Goal: Information Seeking & Learning: Learn about a topic

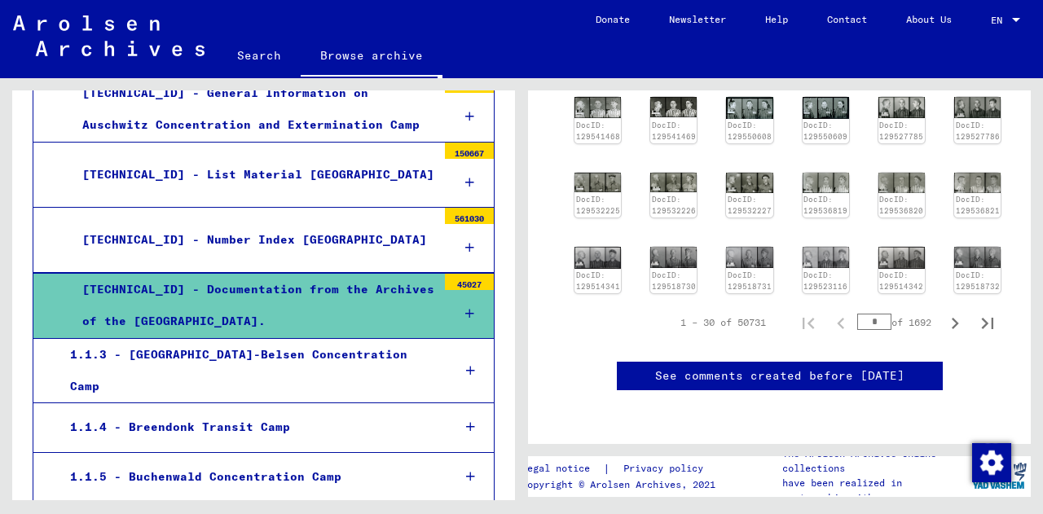
scroll to position [658, 0]
click at [952, 312] on icon "Next page" at bounding box center [955, 323] width 23 height 23
type input "*"
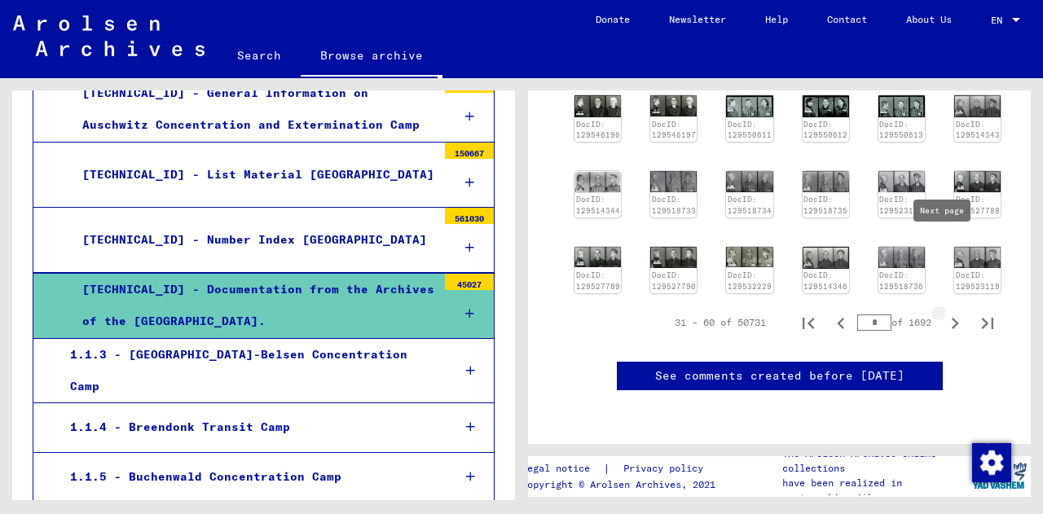
click at [952, 312] on icon "Next page" at bounding box center [955, 323] width 23 height 23
type input "*"
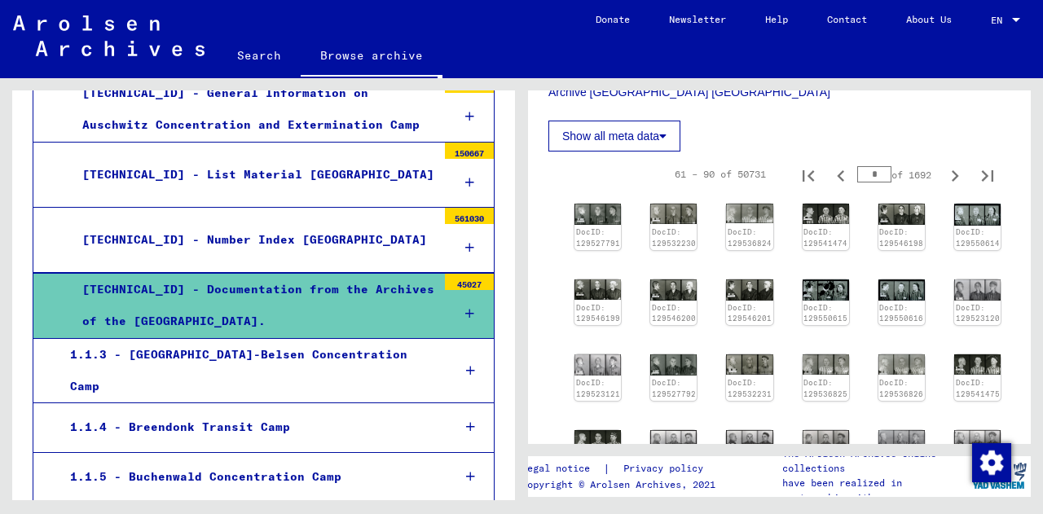
scroll to position [332, 0]
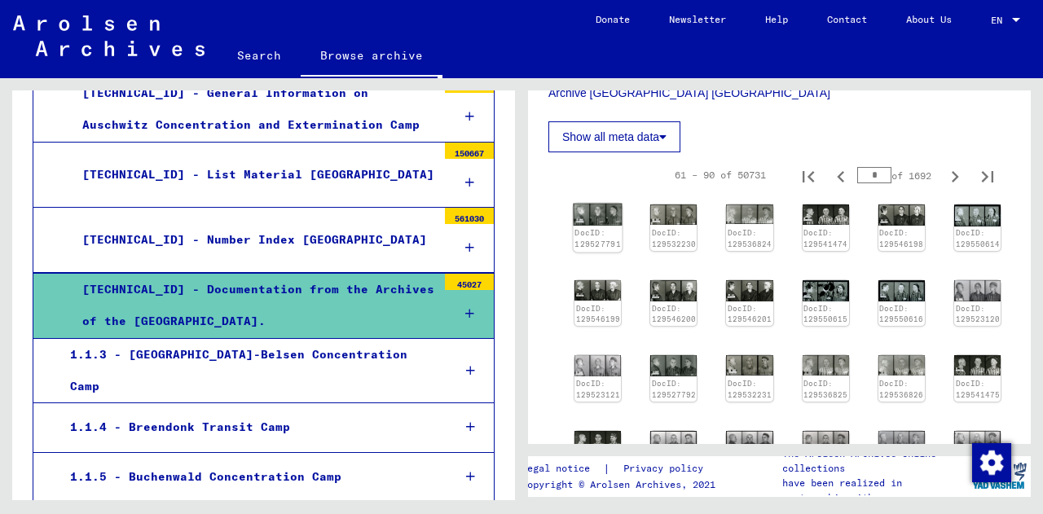
click at [581, 221] on img at bounding box center [598, 215] width 49 height 22
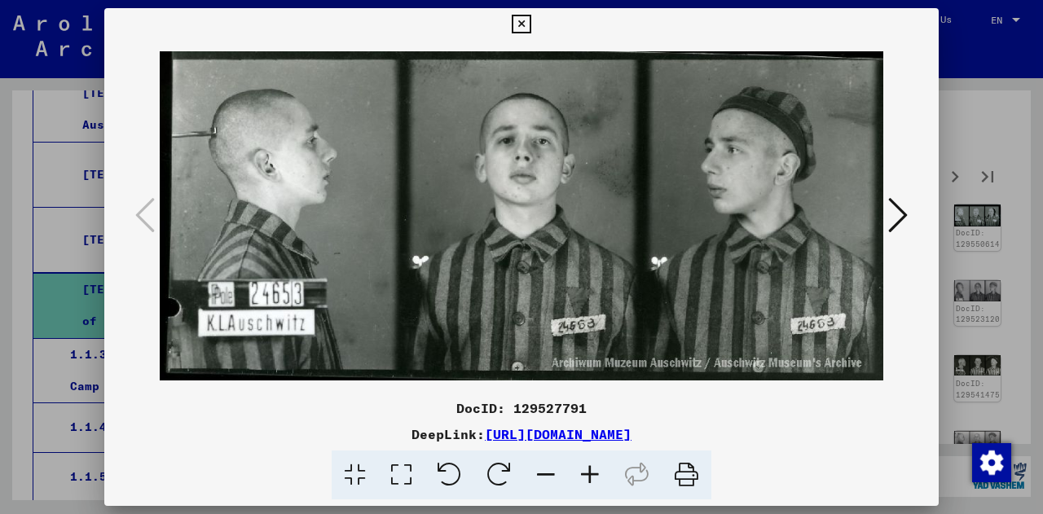
click at [910, 225] on button at bounding box center [897, 216] width 29 height 46
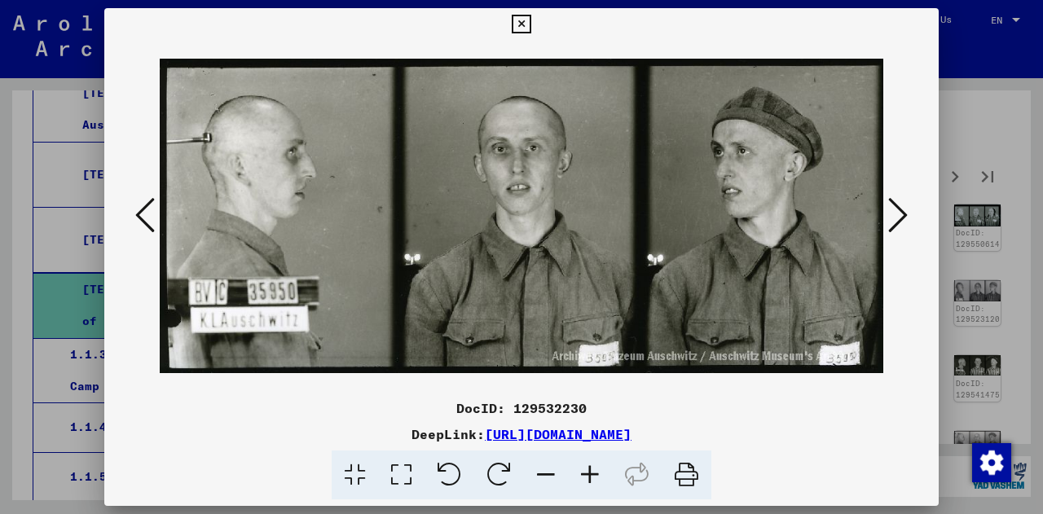
click at [910, 225] on button at bounding box center [897, 216] width 29 height 46
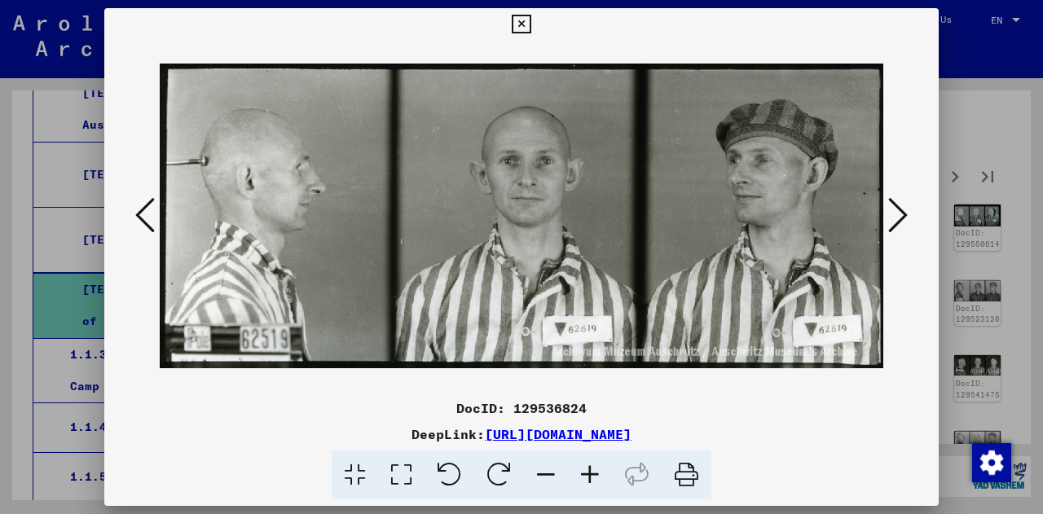
click at [910, 225] on button at bounding box center [897, 216] width 29 height 46
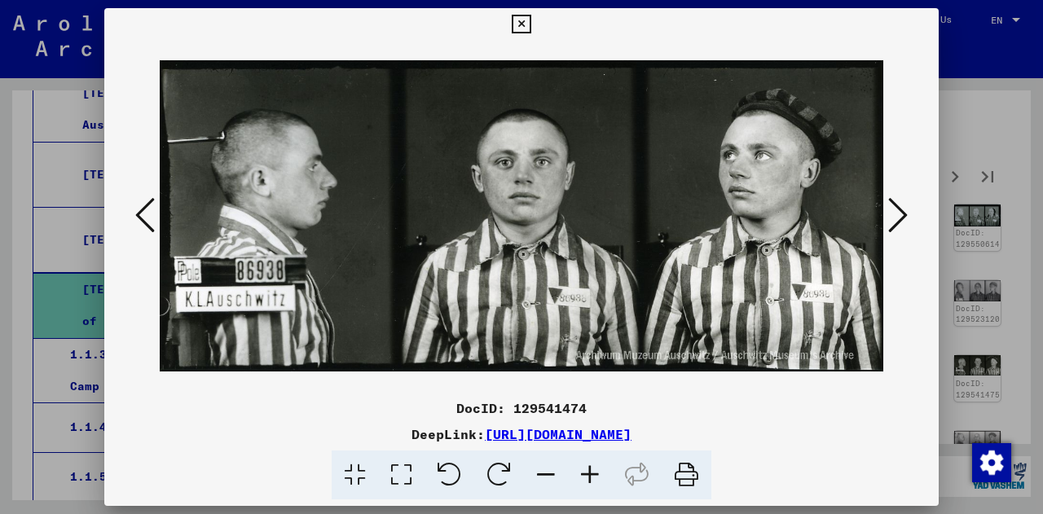
click at [910, 225] on button at bounding box center [897, 216] width 29 height 46
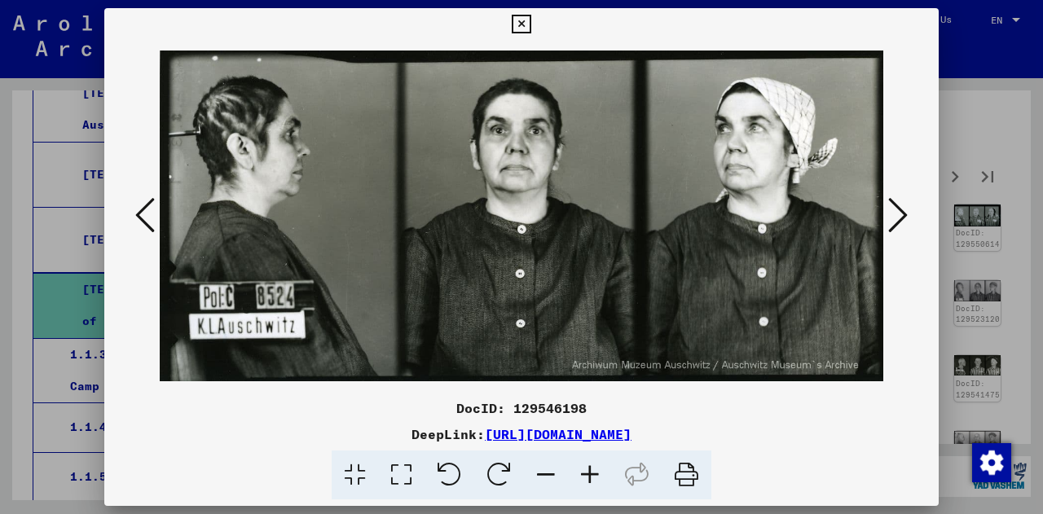
click at [910, 225] on button at bounding box center [897, 216] width 29 height 46
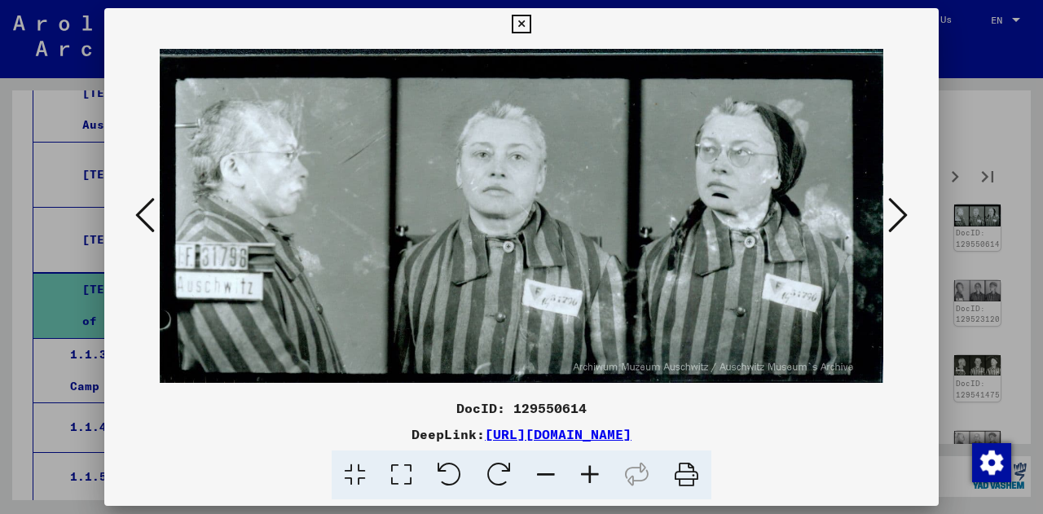
click at [910, 225] on button at bounding box center [897, 216] width 29 height 46
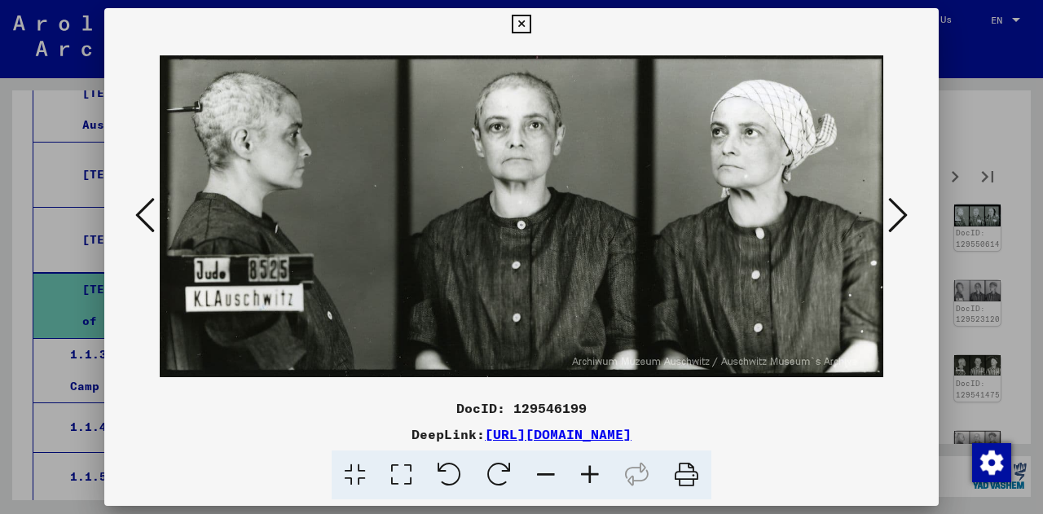
click at [910, 225] on button at bounding box center [897, 216] width 29 height 46
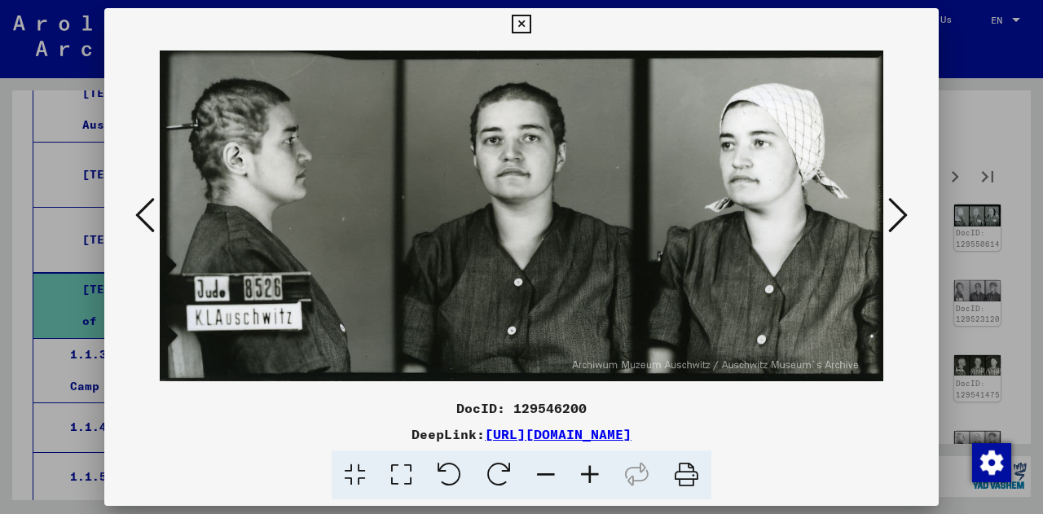
click at [910, 225] on button at bounding box center [897, 216] width 29 height 46
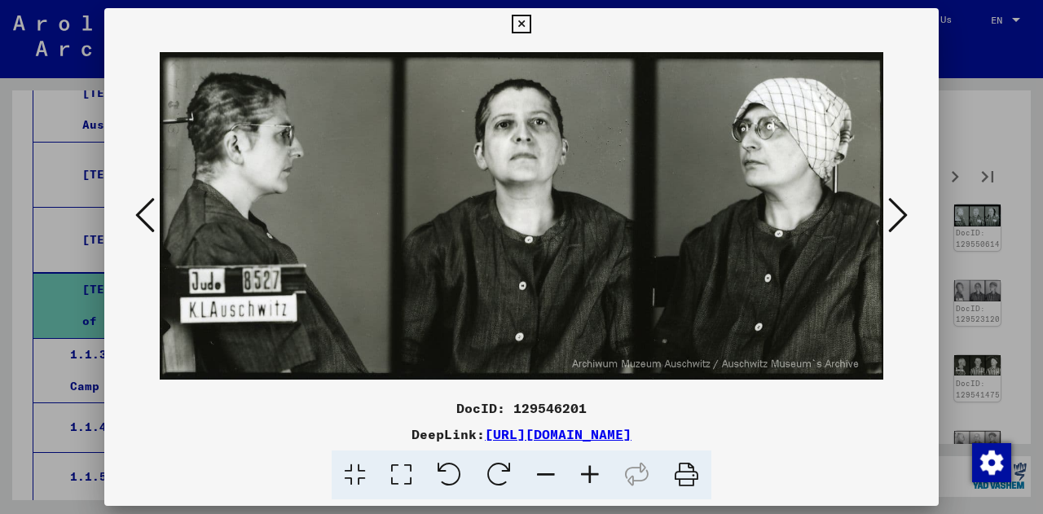
click at [910, 225] on button at bounding box center [897, 216] width 29 height 46
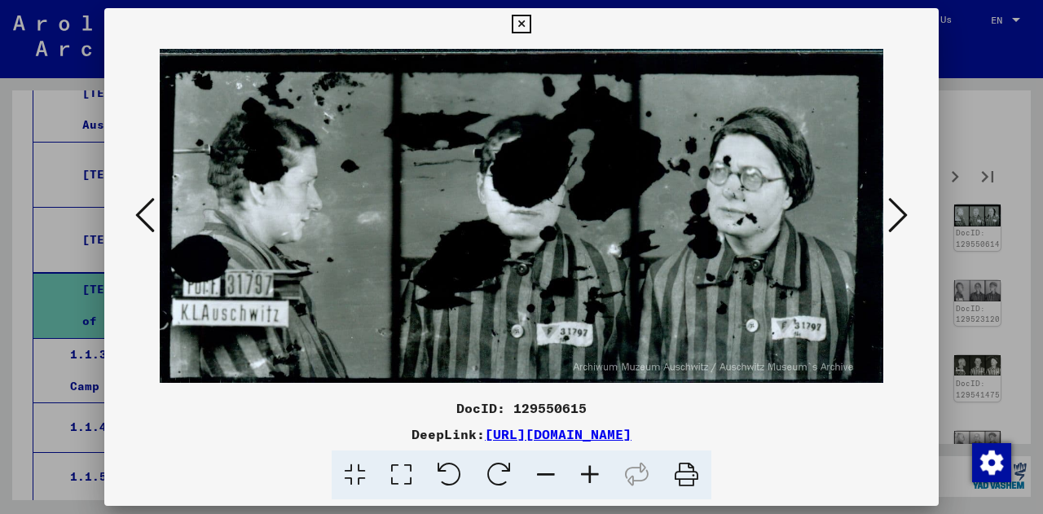
click at [910, 225] on button at bounding box center [897, 216] width 29 height 46
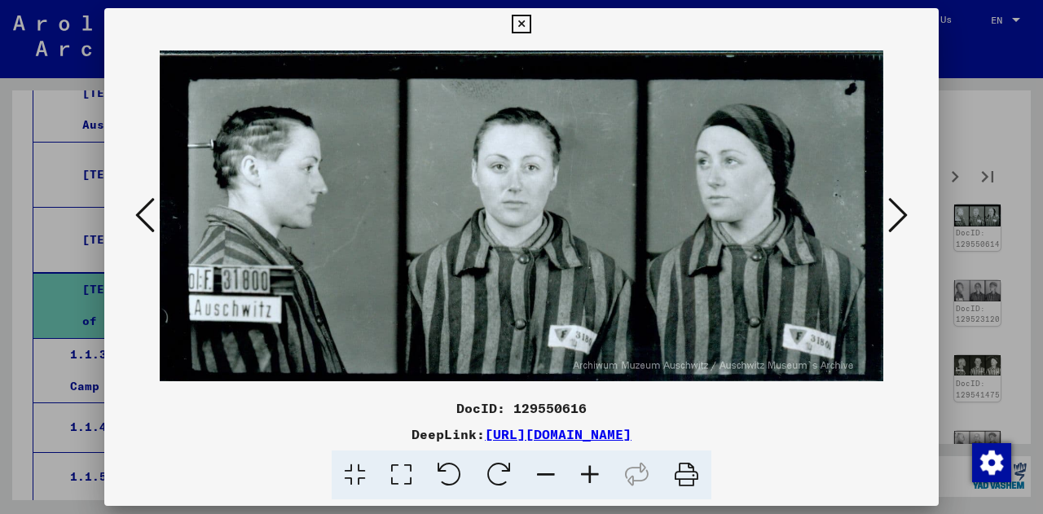
click at [910, 225] on button at bounding box center [897, 216] width 29 height 46
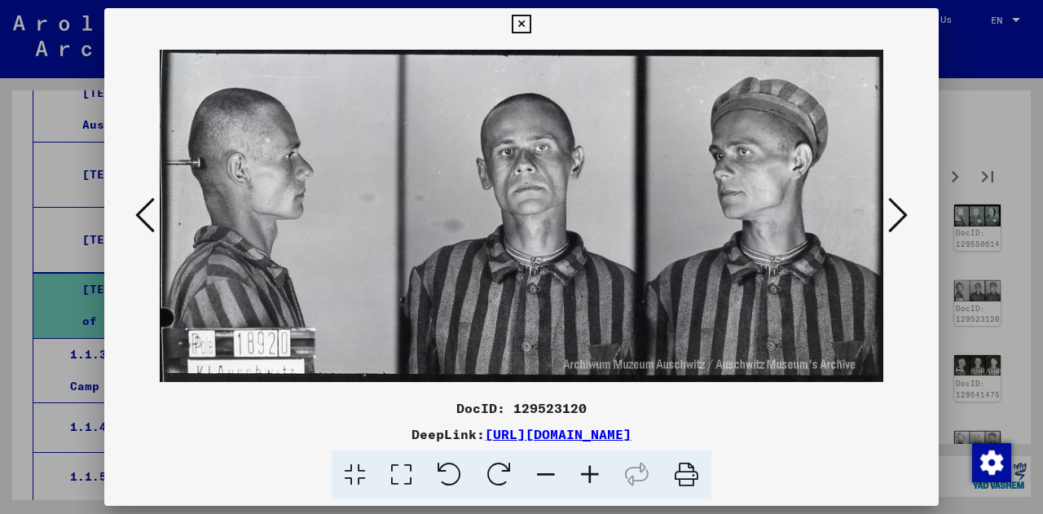
click at [910, 225] on button at bounding box center [897, 216] width 29 height 46
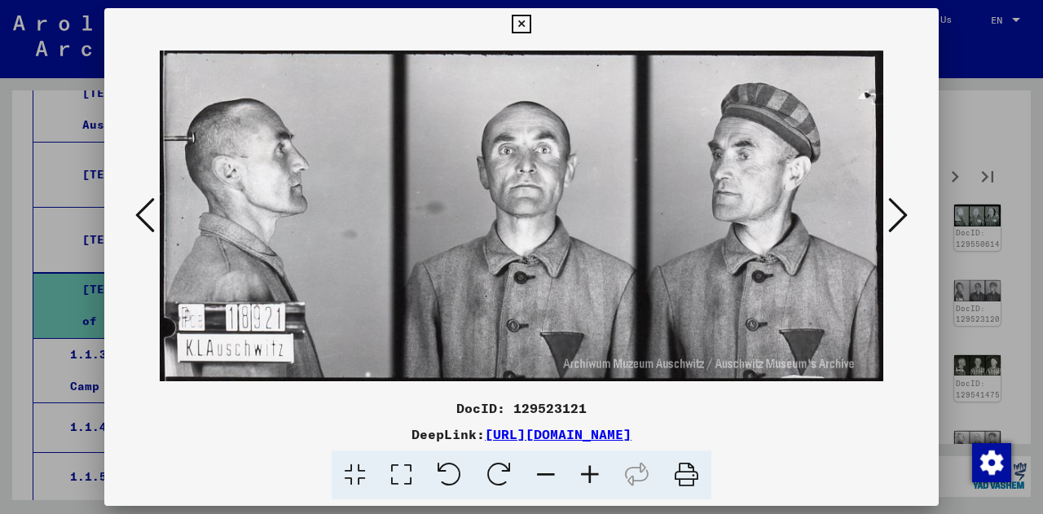
click at [910, 225] on button at bounding box center [897, 216] width 29 height 46
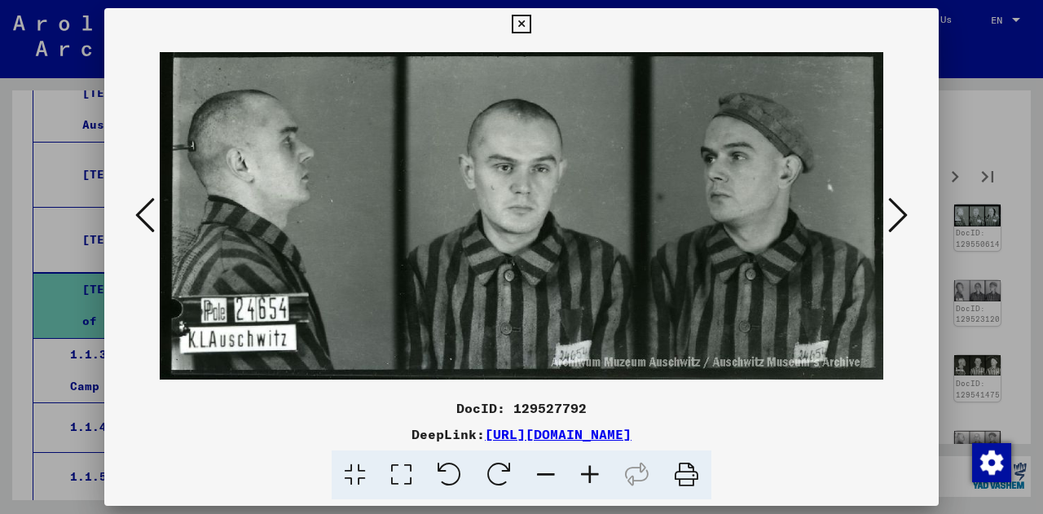
click at [910, 225] on button at bounding box center [897, 216] width 29 height 46
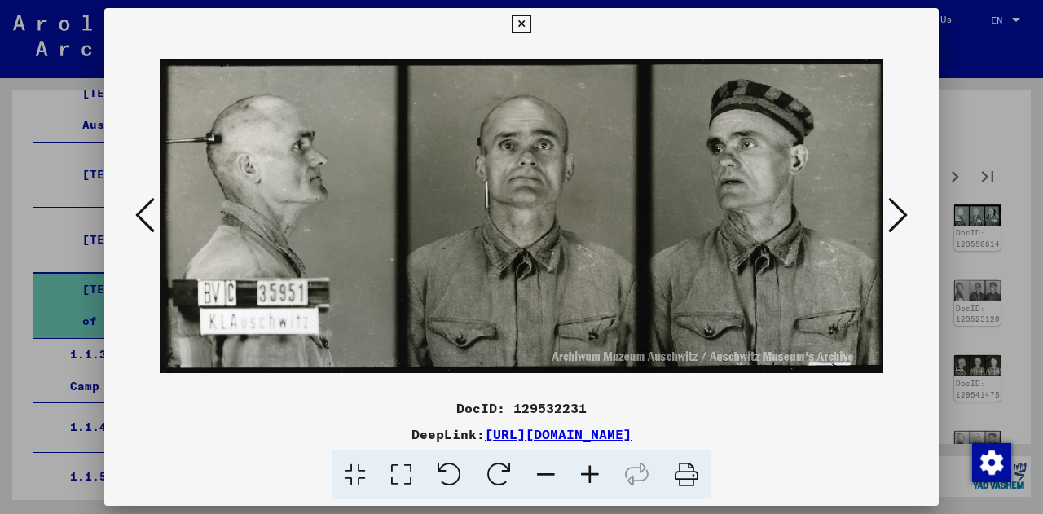
click at [910, 225] on button at bounding box center [897, 216] width 29 height 46
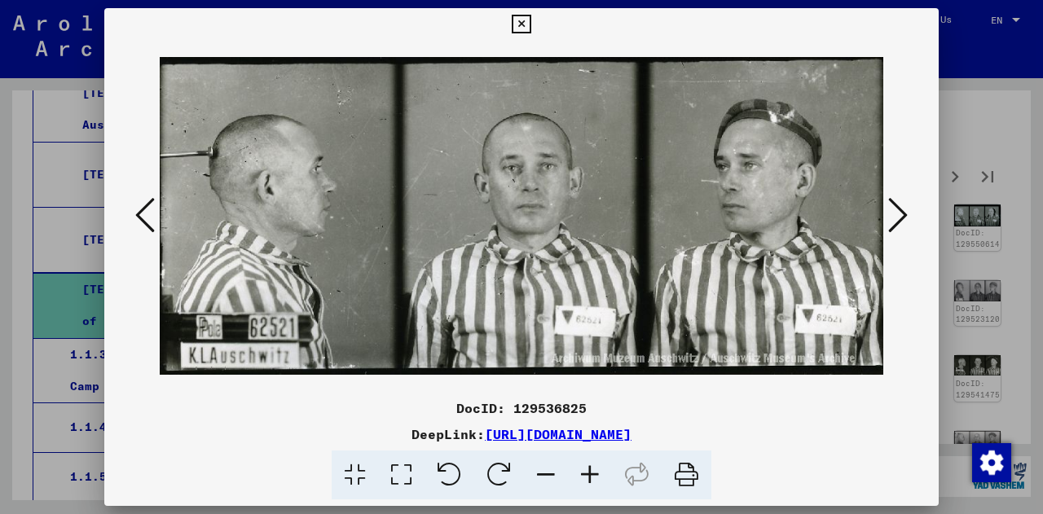
click at [910, 225] on button at bounding box center [897, 216] width 29 height 46
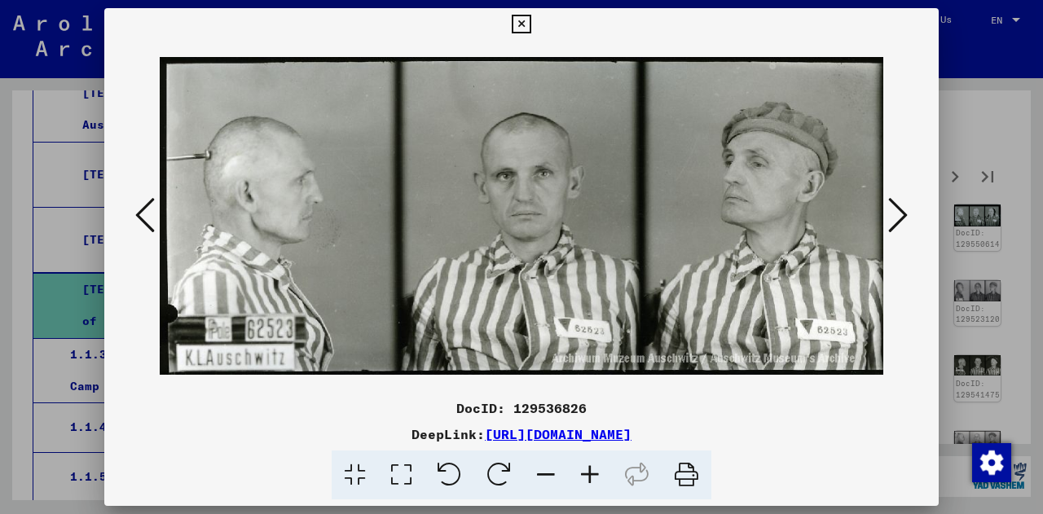
click at [910, 225] on button at bounding box center [897, 216] width 29 height 46
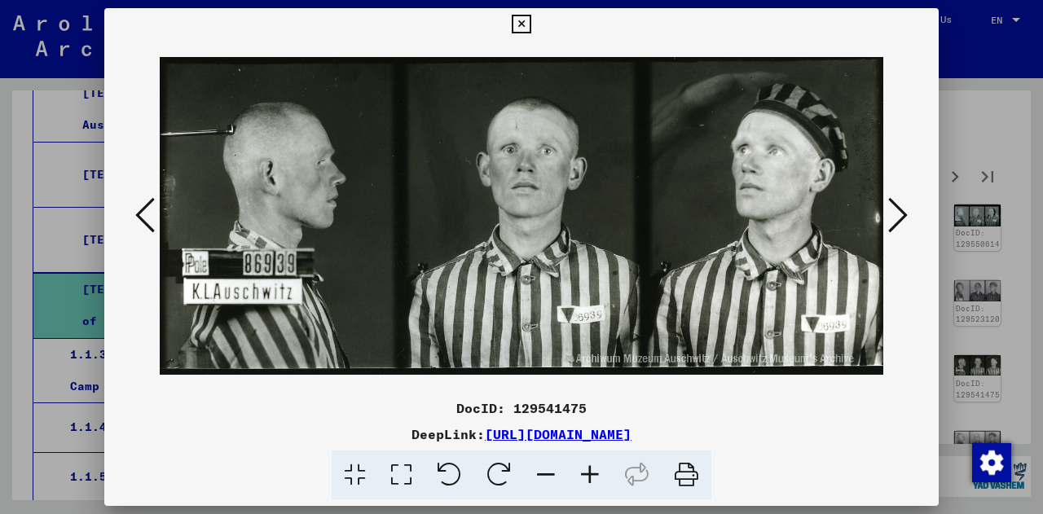
click at [910, 225] on button at bounding box center [897, 216] width 29 height 46
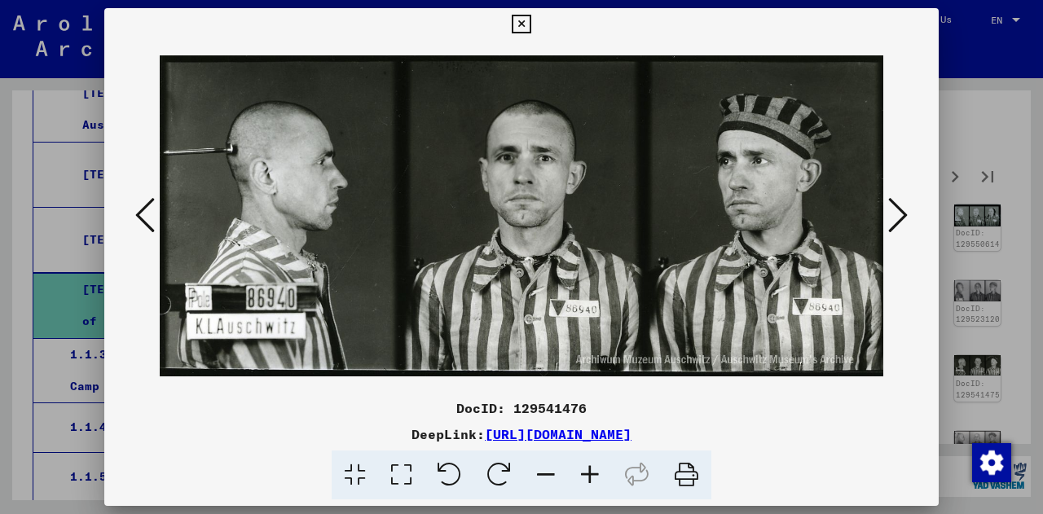
click at [910, 225] on button at bounding box center [897, 216] width 29 height 46
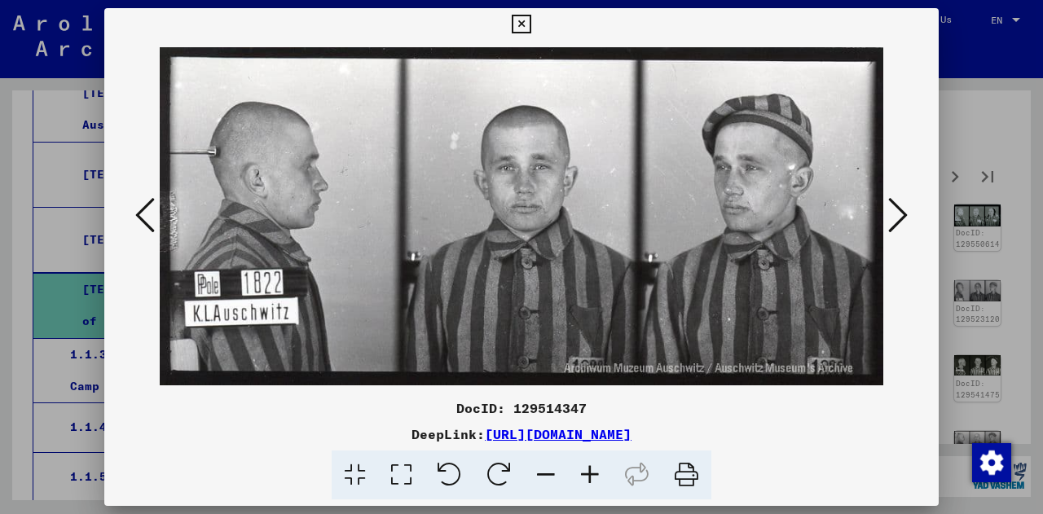
click at [910, 225] on button at bounding box center [897, 216] width 29 height 46
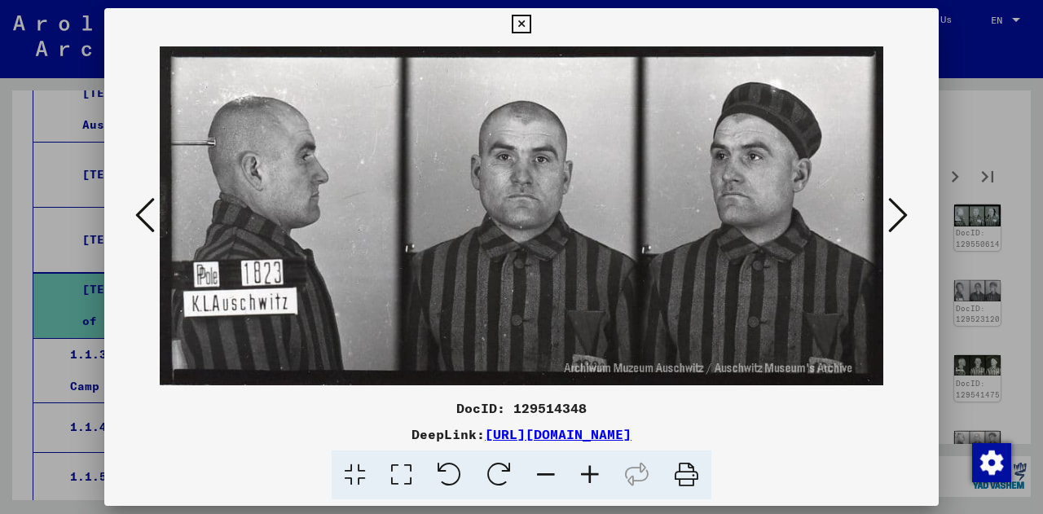
click at [910, 225] on button at bounding box center [897, 216] width 29 height 46
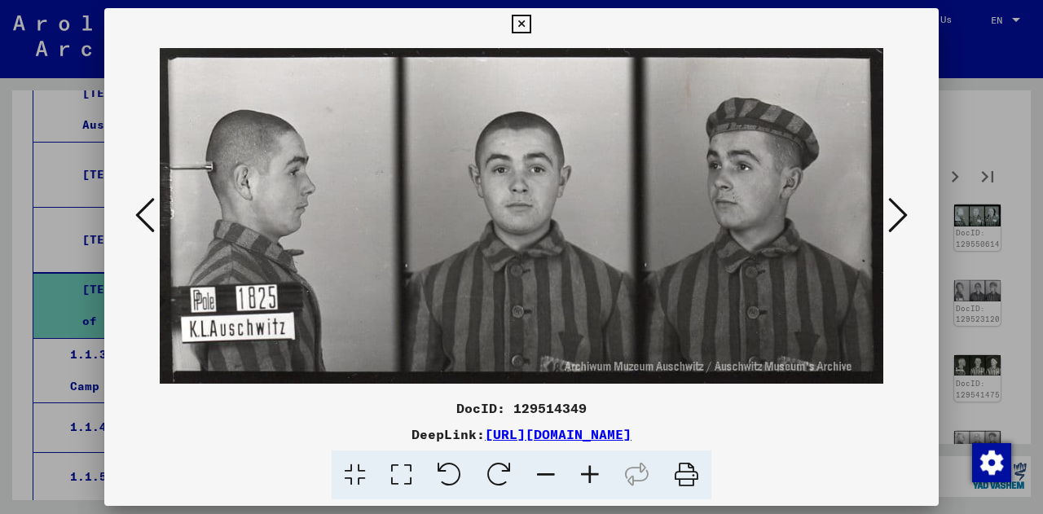
click at [910, 225] on button at bounding box center [897, 216] width 29 height 46
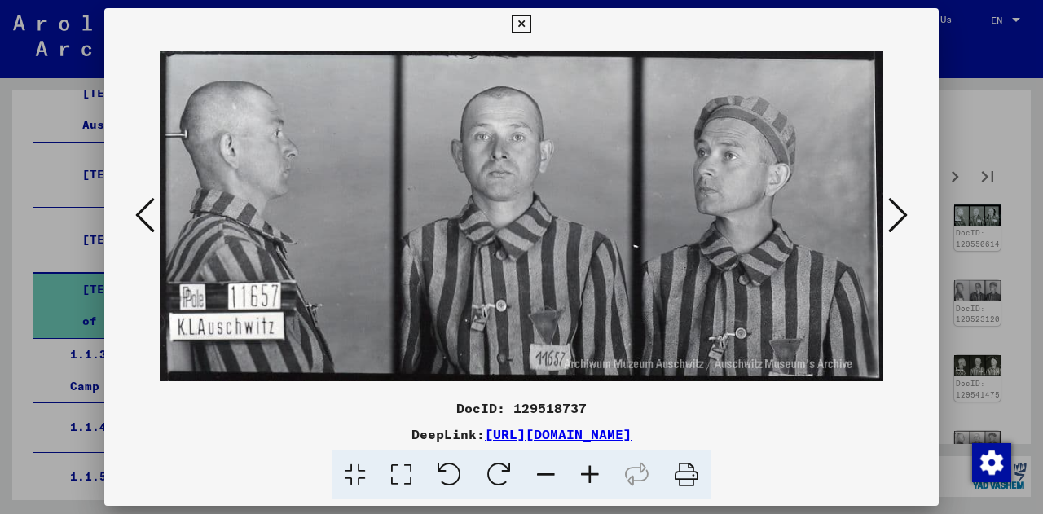
click at [910, 225] on button at bounding box center [897, 216] width 29 height 46
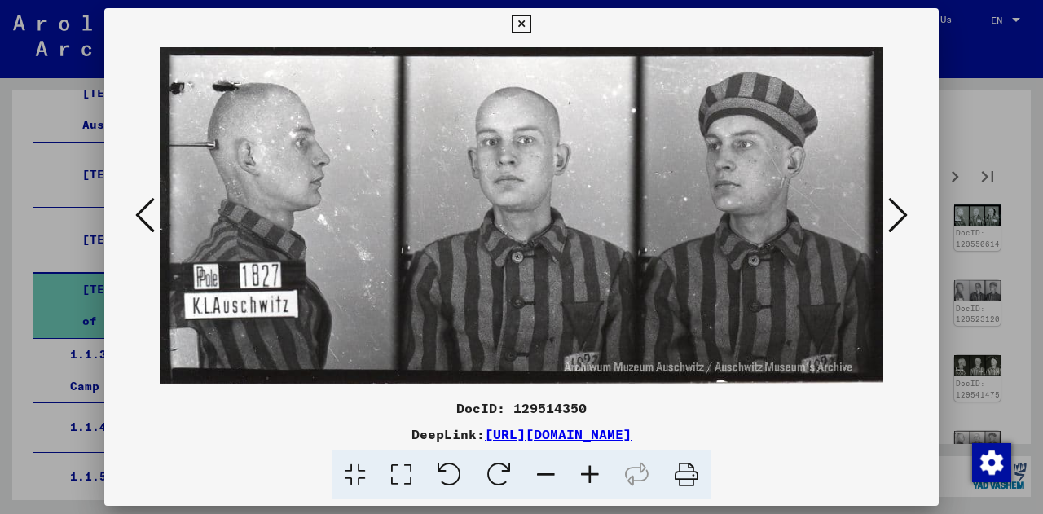
click at [910, 225] on button at bounding box center [897, 216] width 29 height 46
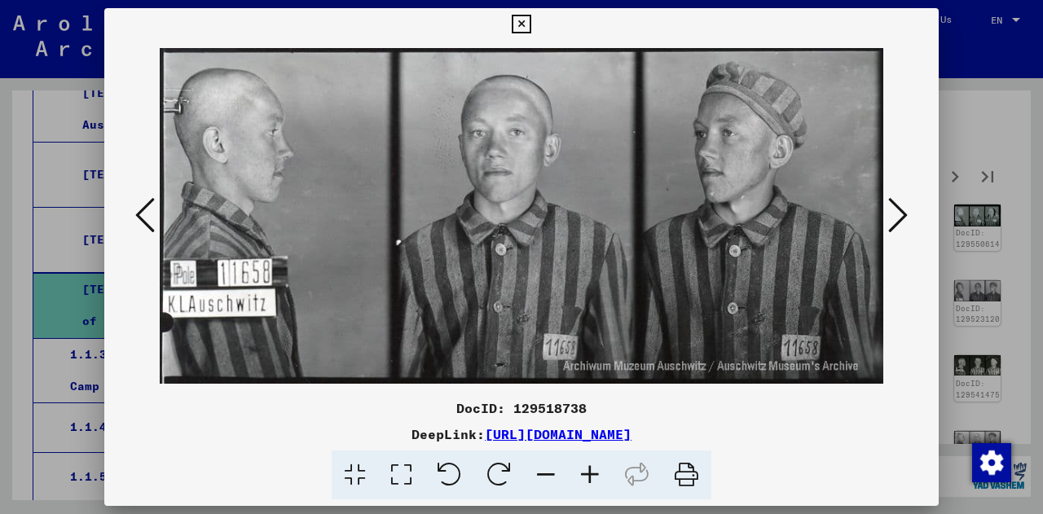
click at [910, 225] on button at bounding box center [897, 216] width 29 height 46
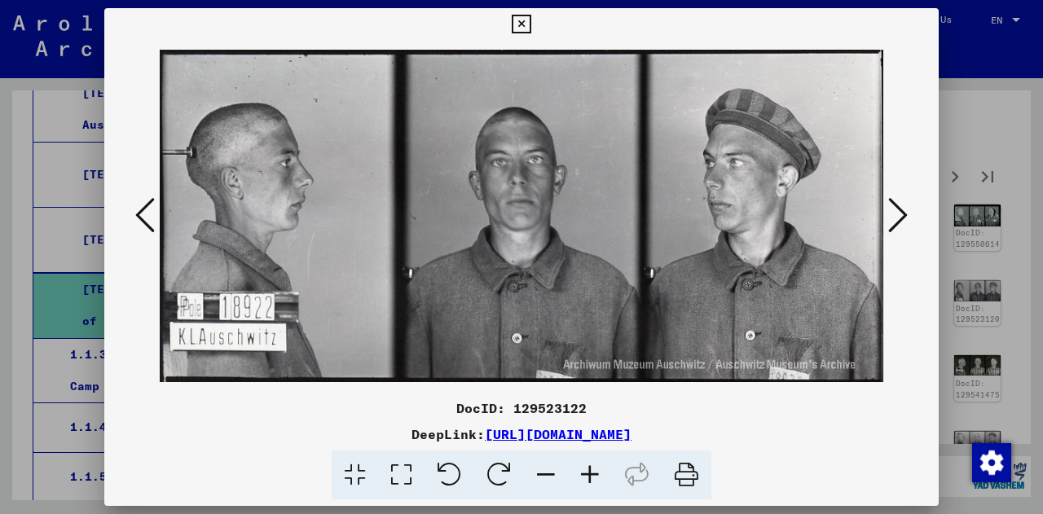
click at [910, 225] on button at bounding box center [897, 216] width 29 height 46
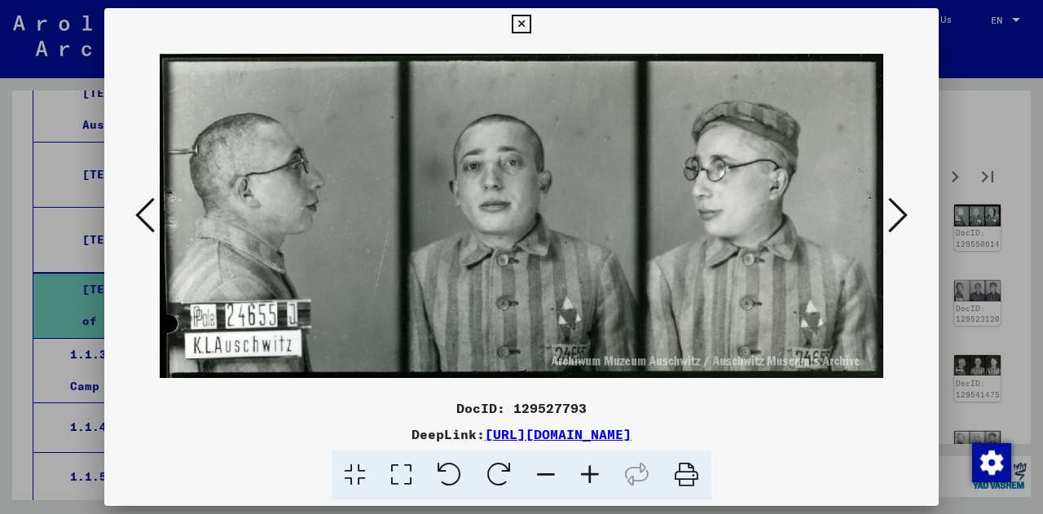
click at [910, 225] on button at bounding box center [897, 216] width 29 height 46
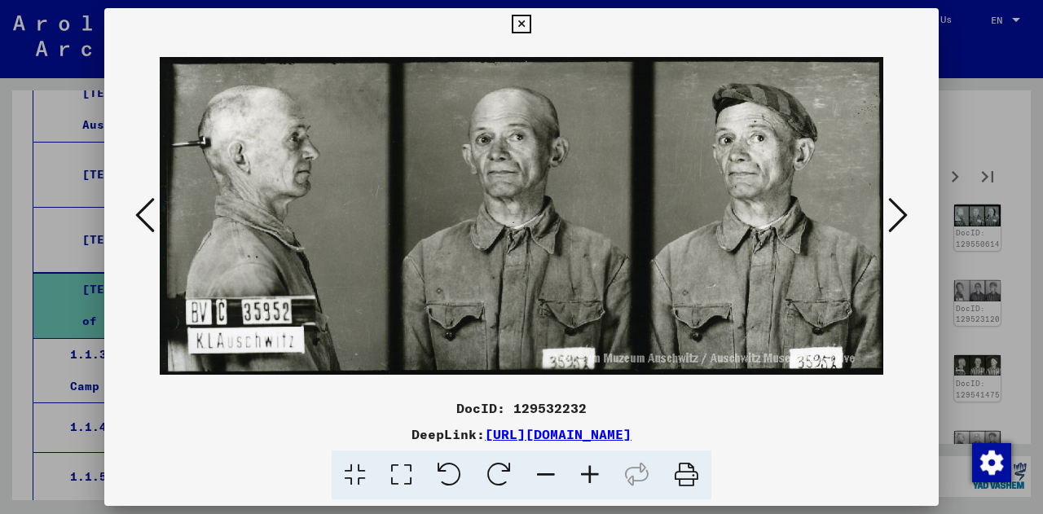
click at [910, 225] on button at bounding box center [897, 216] width 29 height 46
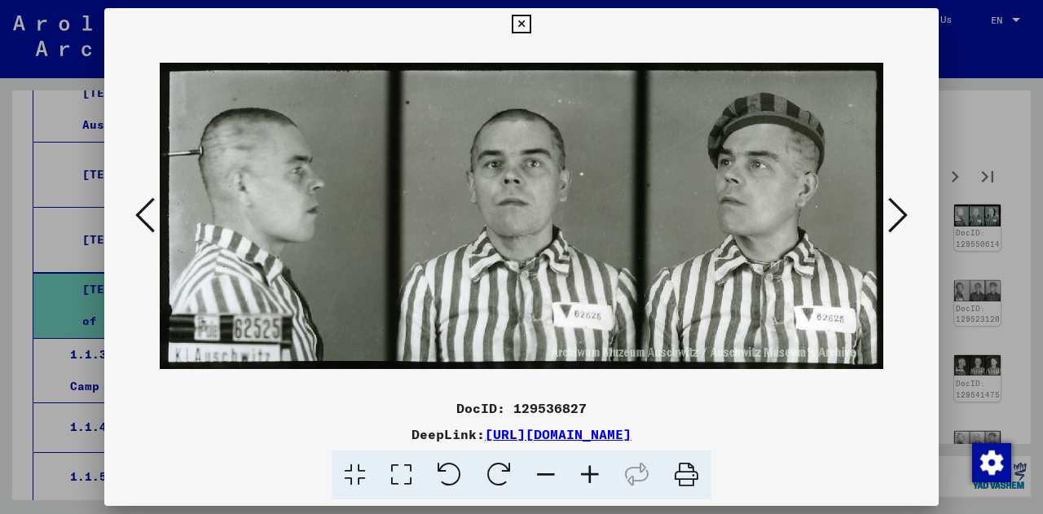
click at [910, 225] on button at bounding box center [897, 216] width 29 height 46
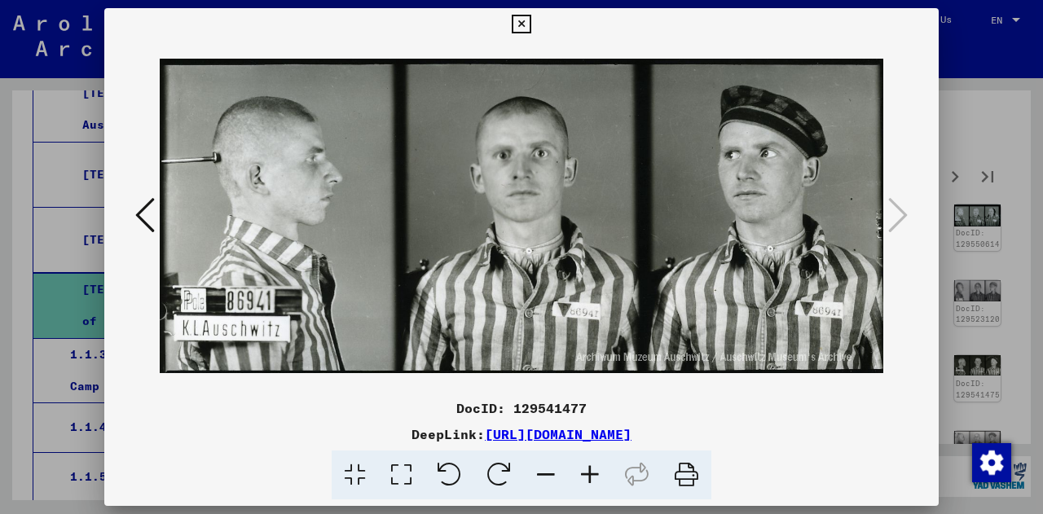
click at [958, 139] on div at bounding box center [521, 257] width 1043 height 514
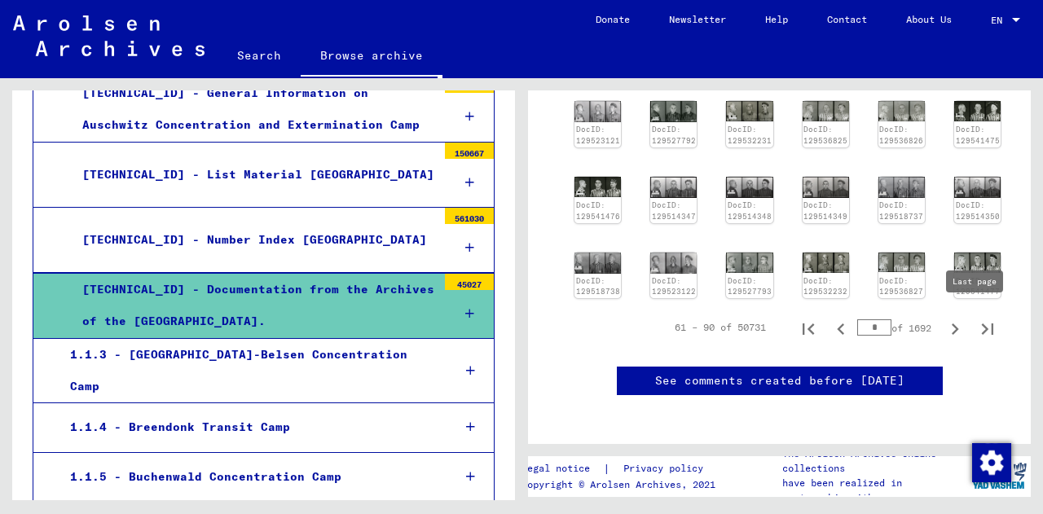
scroll to position [587, 0]
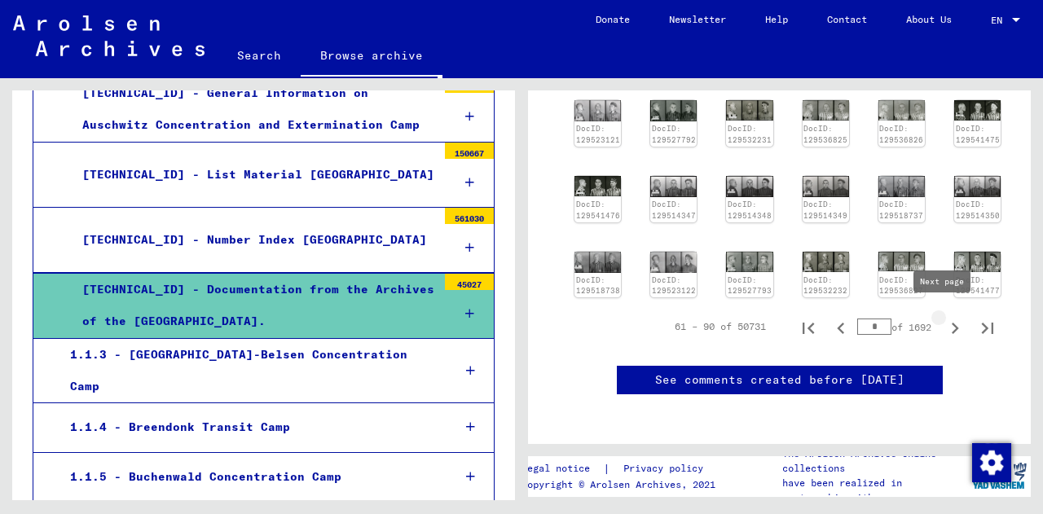
click at [946, 322] on icon "Next page" at bounding box center [955, 328] width 23 height 23
type input "*"
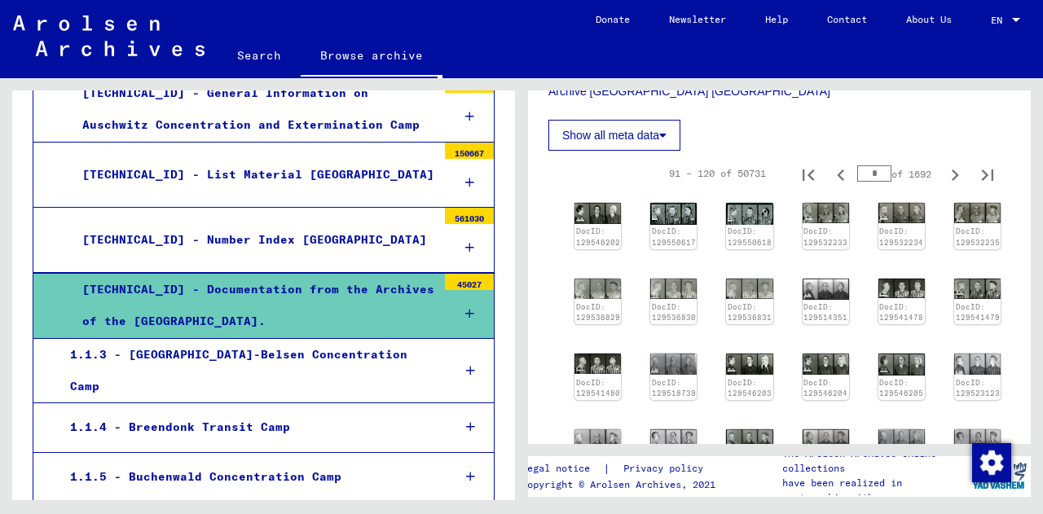
scroll to position [332, 0]
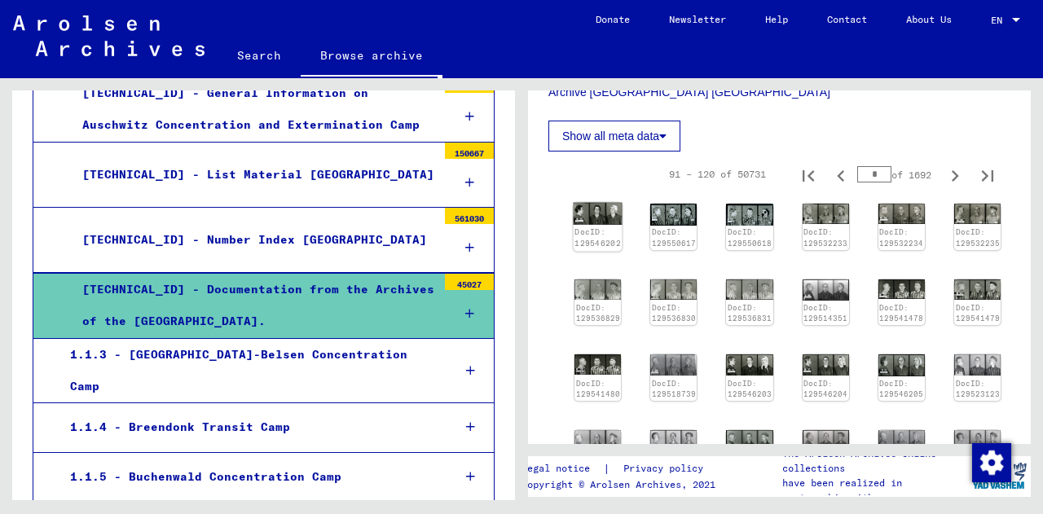
click at [604, 216] on img at bounding box center [598, 214] width 49 height 22
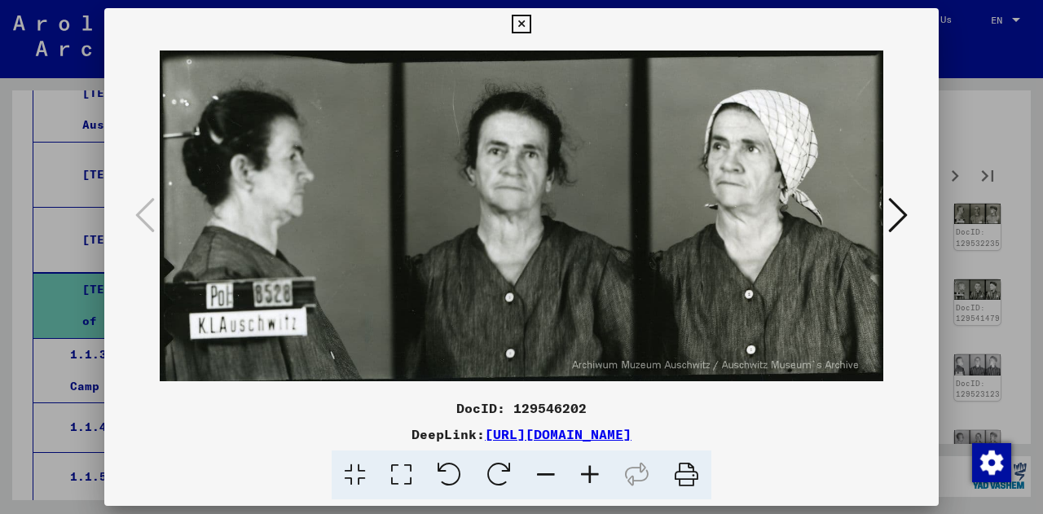
click at [894, 217] on icon at bounding box center [898, 215] width 20 height 39
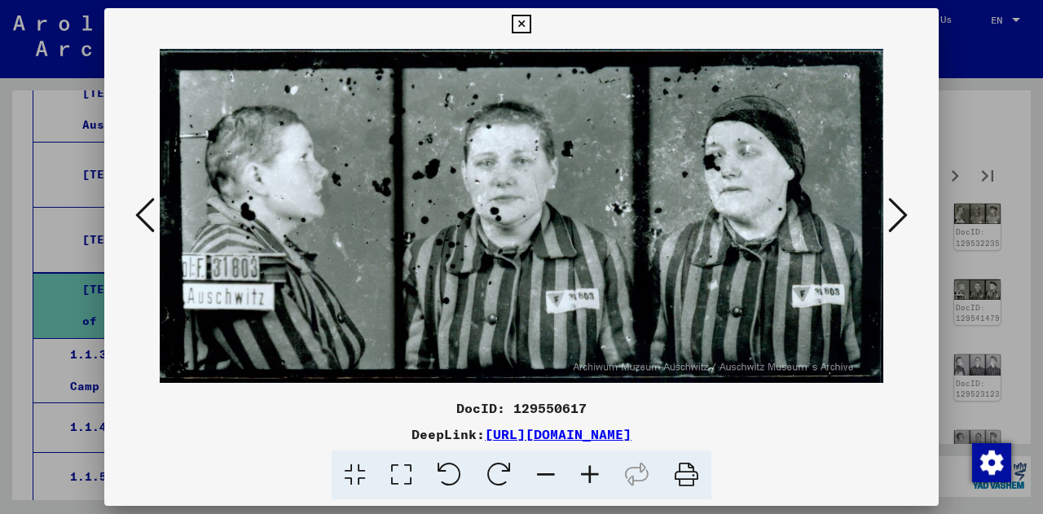
click at [894, 217] on icon at bounding box center [898, 215] width 20 height 39
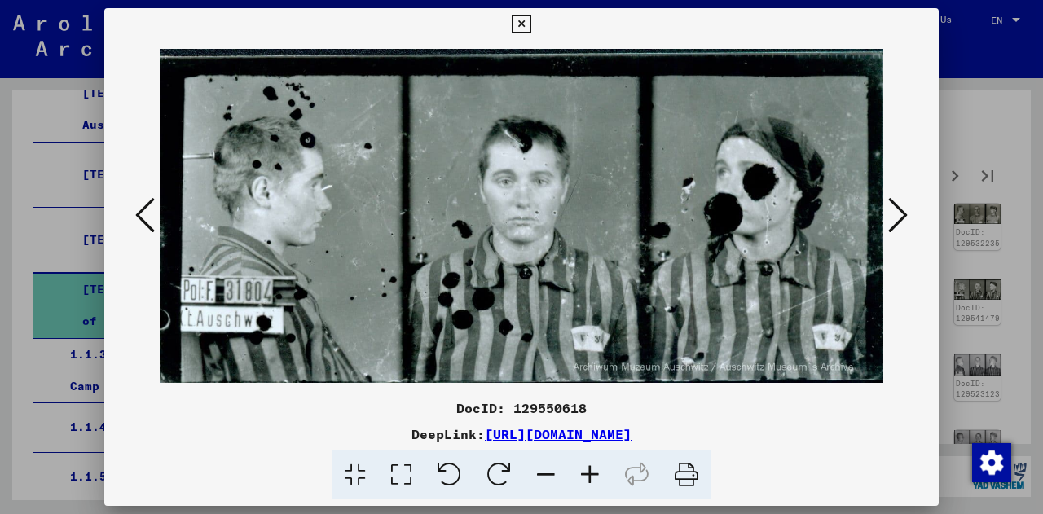
click at [894, 217] on icon at bounding box center [898, 215] width 20 height 39
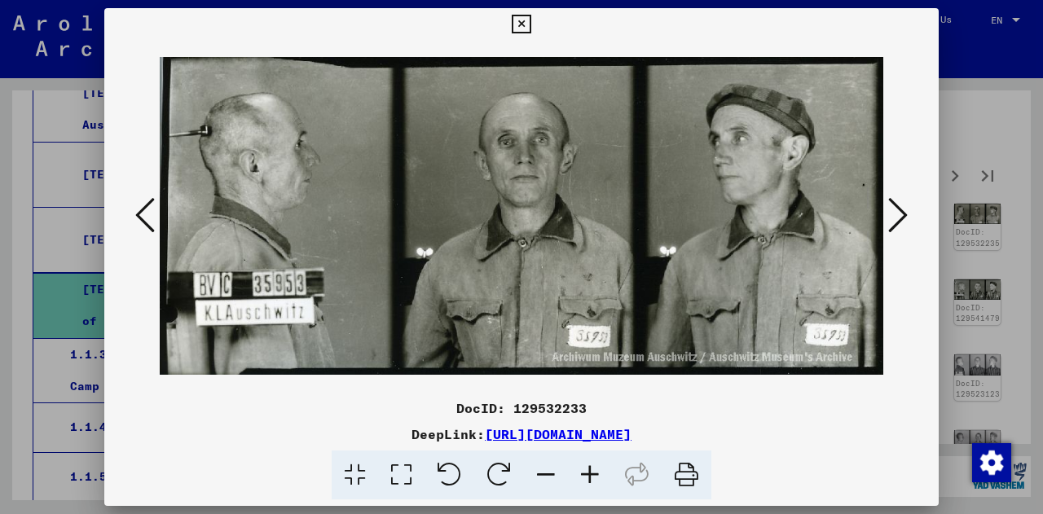
click at [894, 217] on icon at bounding box center [898, 215] width 20 height 39
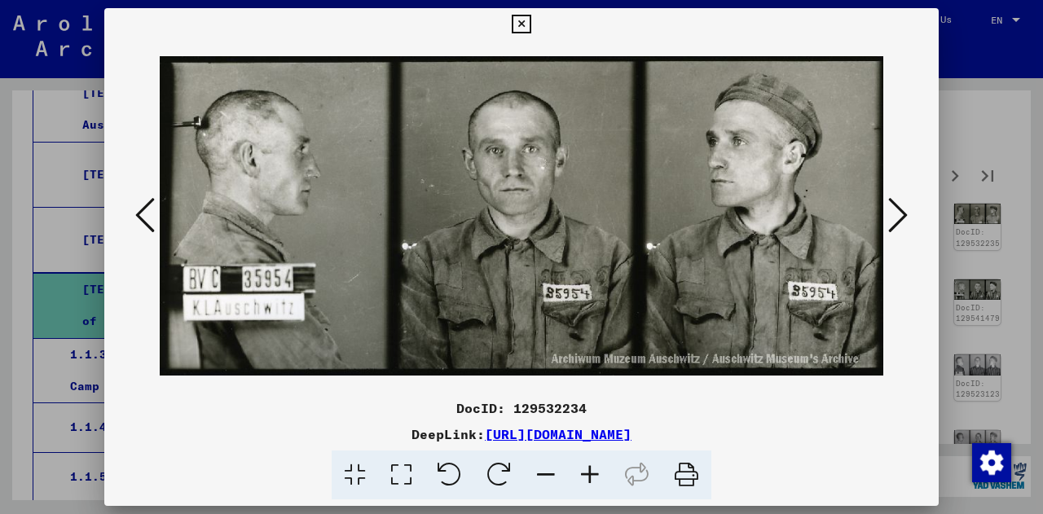
click at [894, 217] on icon at bounding box center [898, 215] width 20 height 39
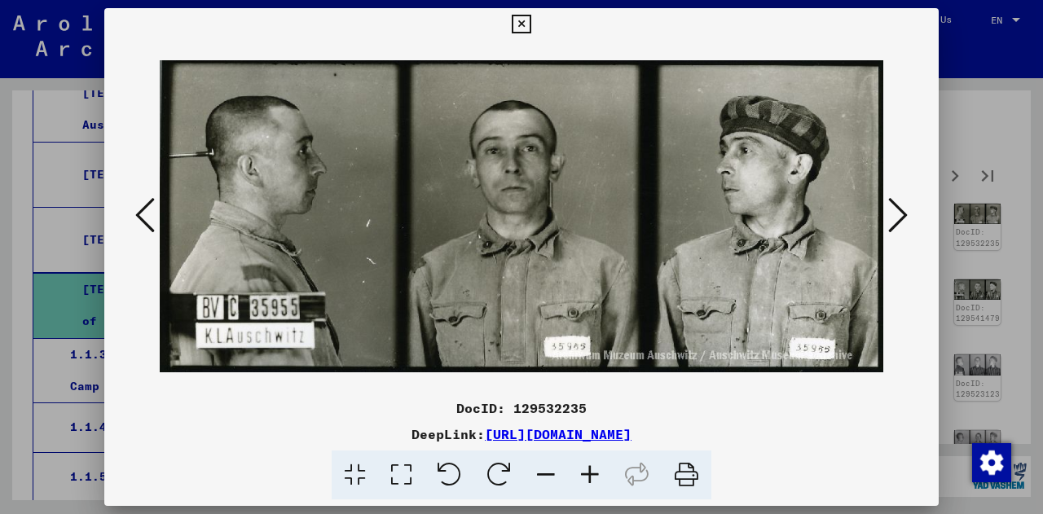
click at [894, 217] on icon at bounding box center [898, 215] width 20 height 39
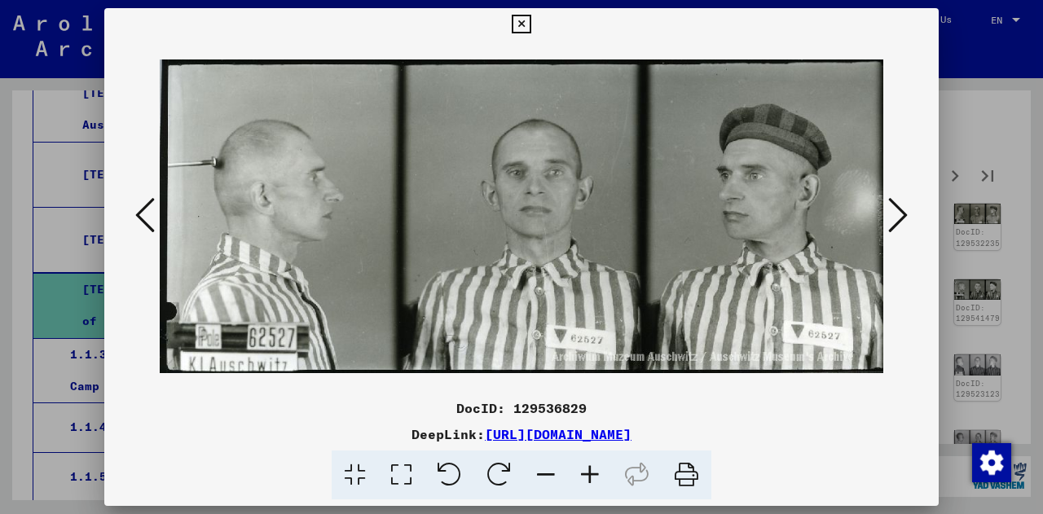
click at [894, 217] on icon at bounding box center [898, 215] width 20 height 39
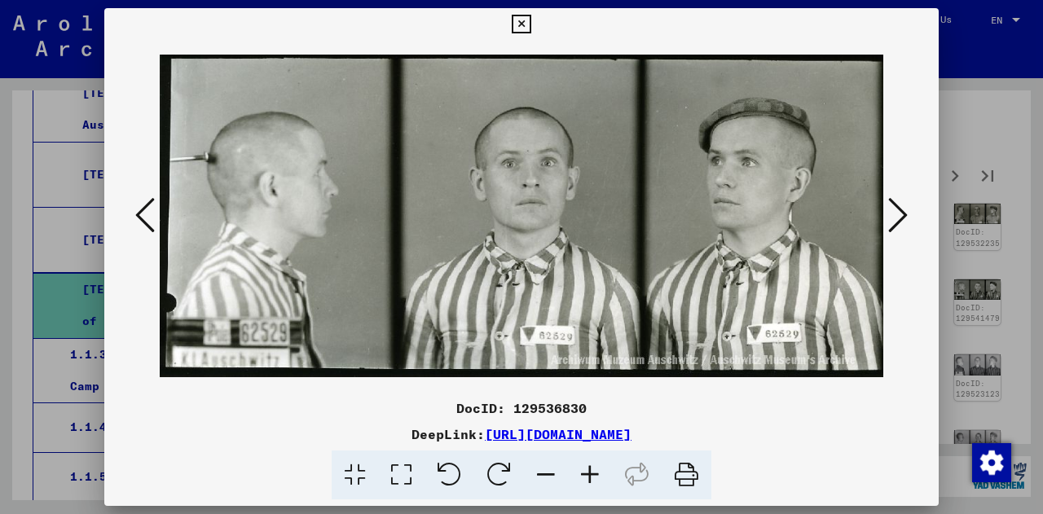
click at [894, 217] on icon at bounding box center [898, 215] width 20 height 39
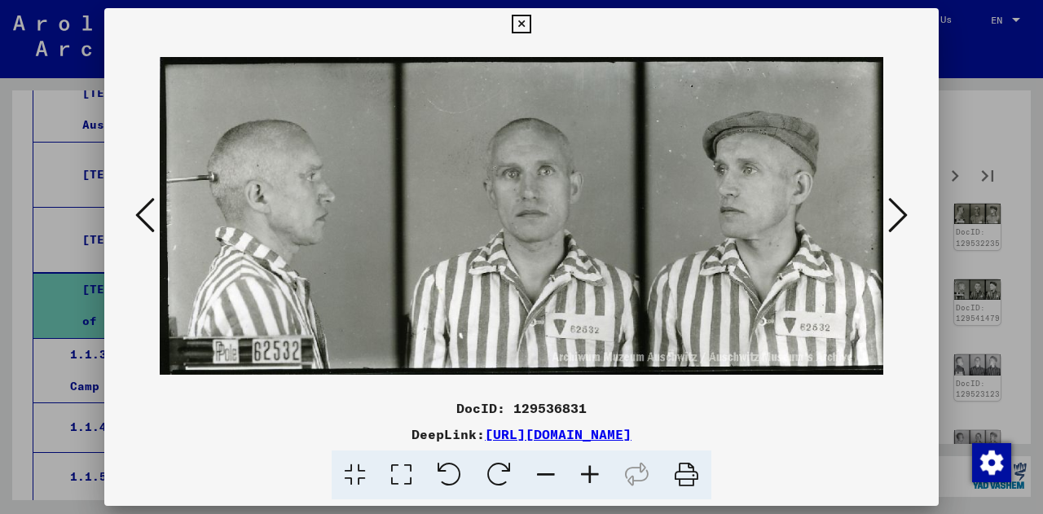
click at [894, 217] on icon at bounding box center [898, 215] width 20 height 39
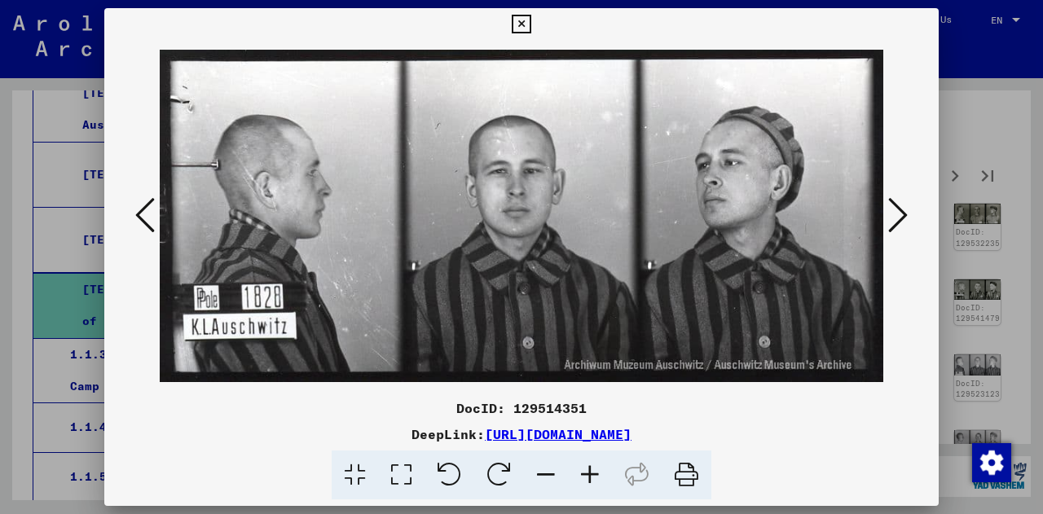
click at [894, 217] on icon at bounding box center [898, 215] width 20 height 39
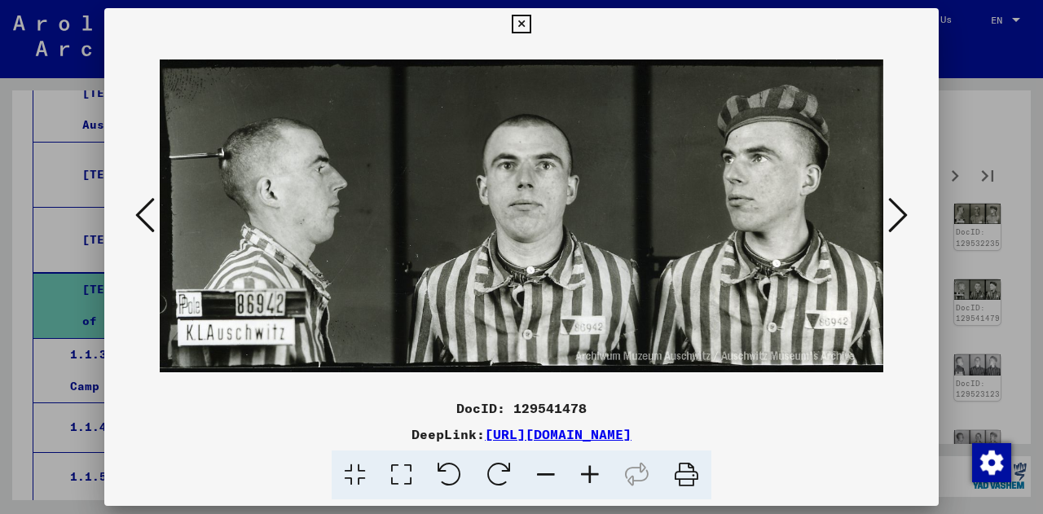
click at [894, 217] on icon at bounding box center [898, 215] width 20 height 39
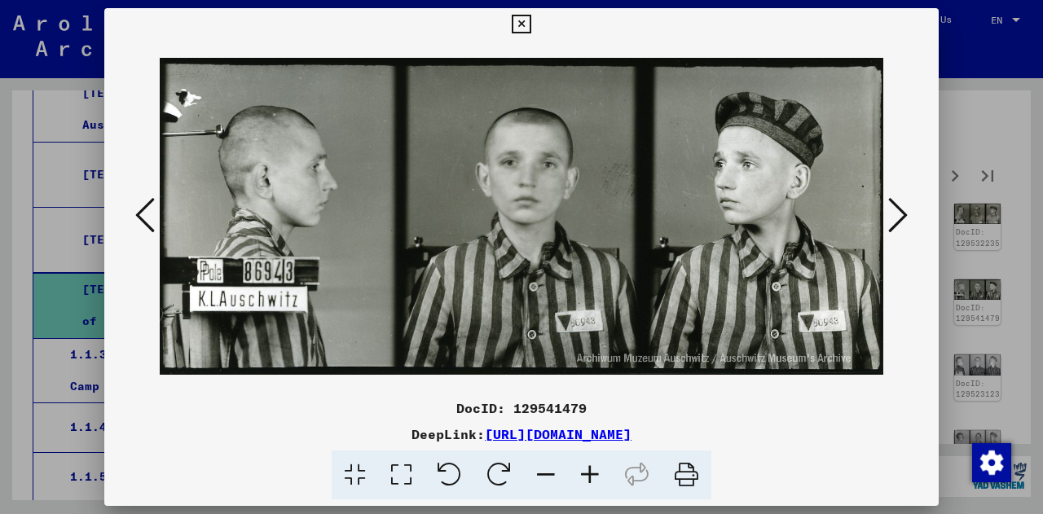
click at [894, 217] on icon at bounding box center [898, 215] width 20 height 39
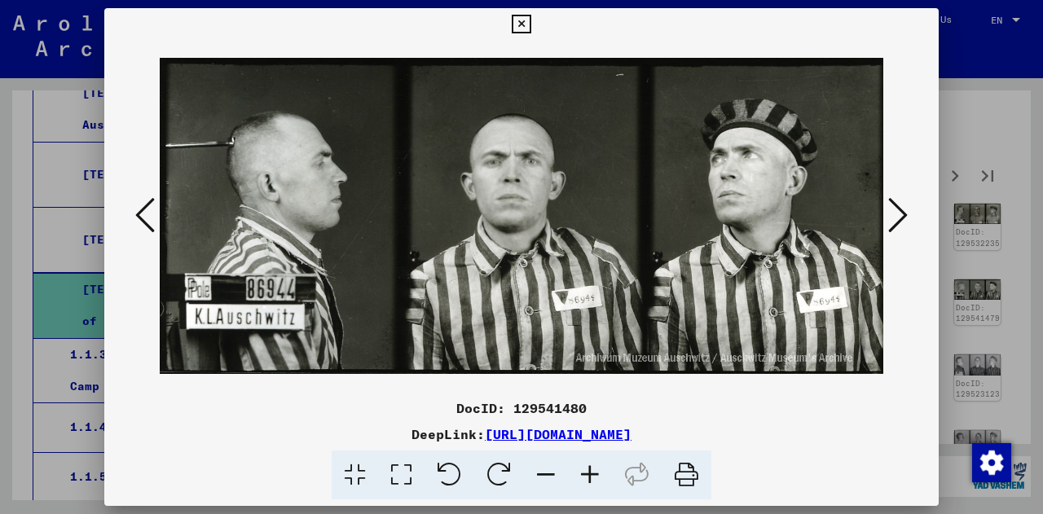
click at [894, 217] on icon at bounding box center [898, 215] width 20 height 39
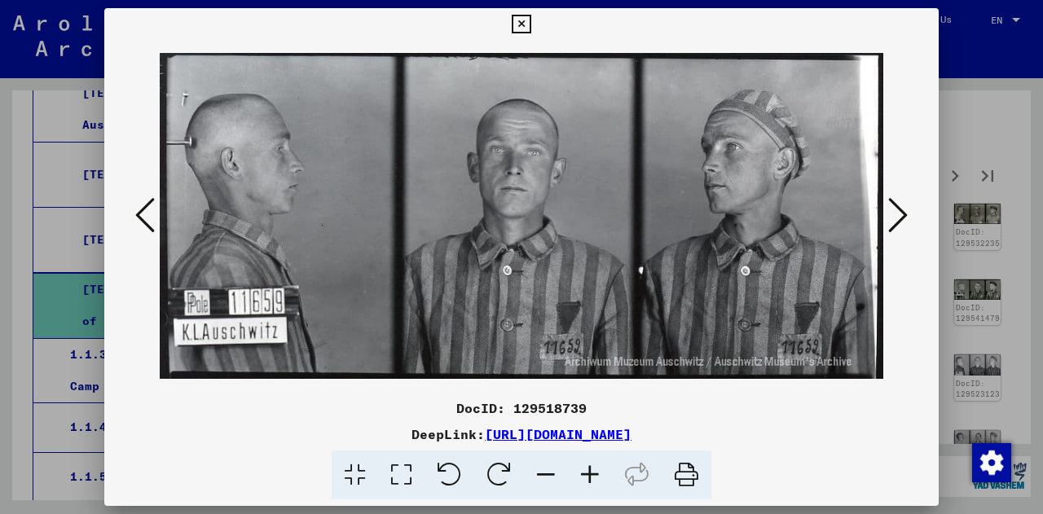
click at [894, 217] on icon at bounding box center [898, 215] width 20 height 39
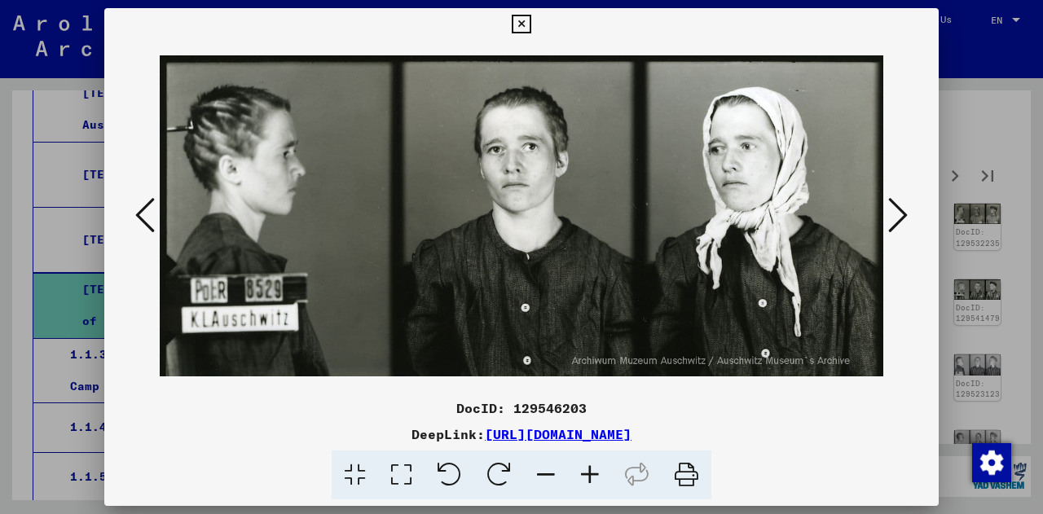
click at [894, 217] on icon at bounding box center [898, 215] width 20 height 39
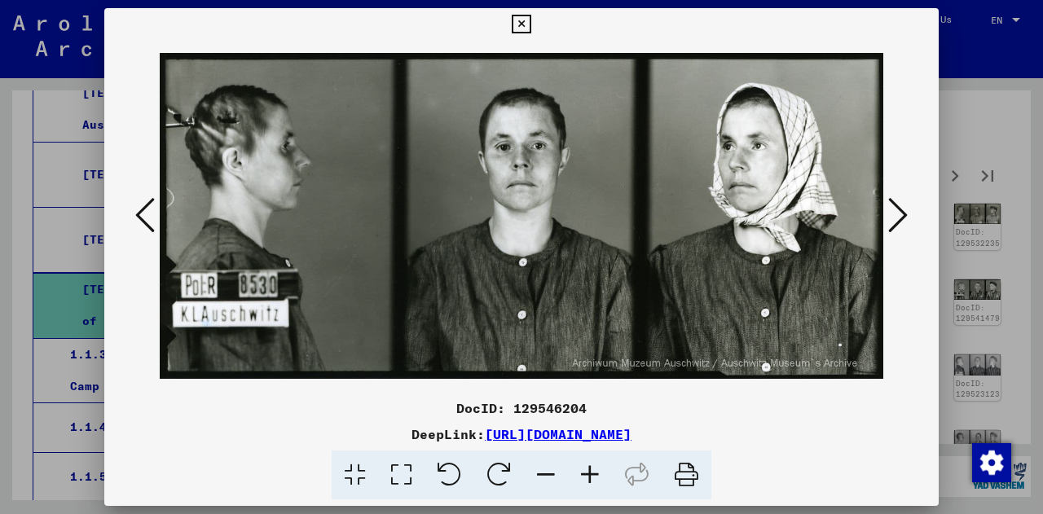
click at [894, 217] on icon at bounding box center [898, 215] width 20 height 39
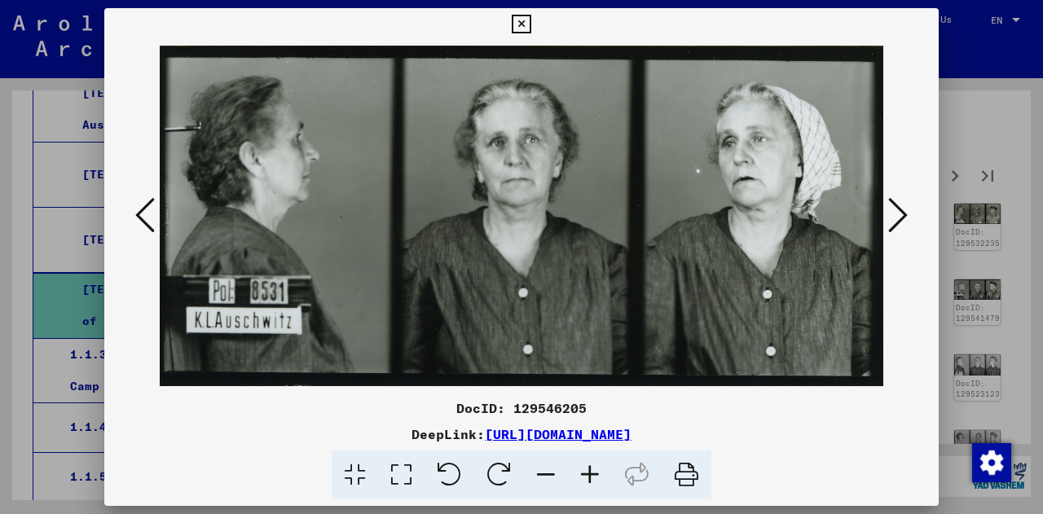
click at [894, 217] on icon at bounding box center [898, 215] width 20 height 39
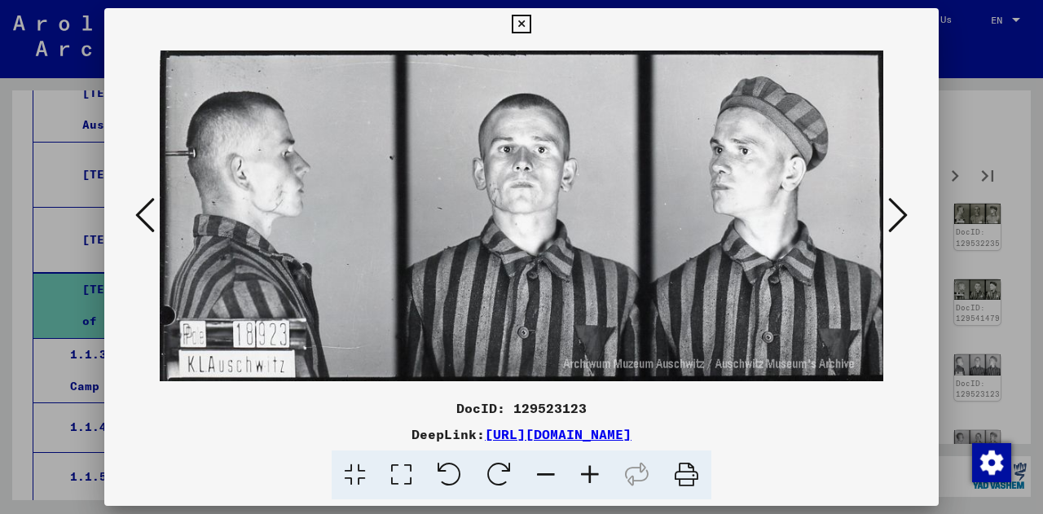
click at [894, 217] on icon at bounding box center [898, 215] width 20 height 39
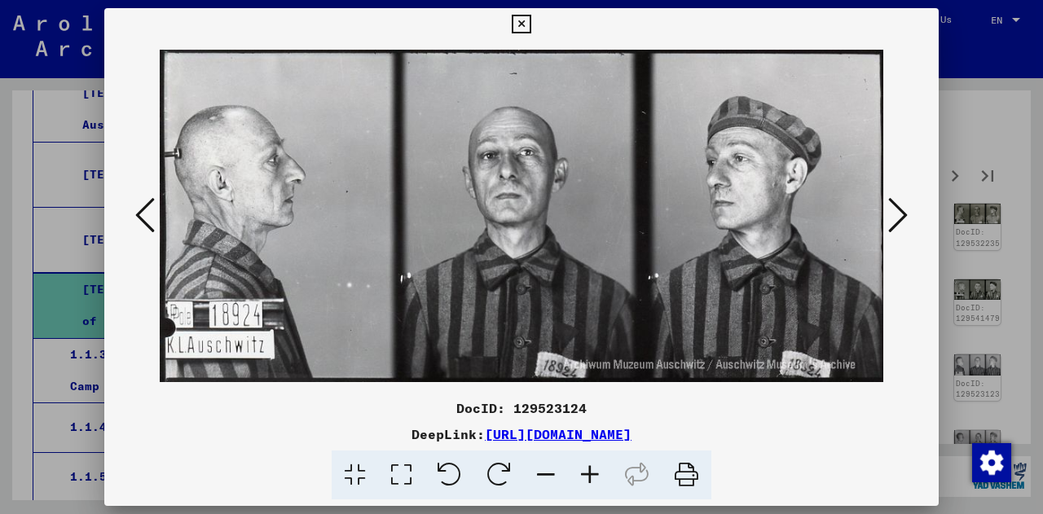
click at [894, 217] on icon at bounding box center [898, 215] width 20 height 39
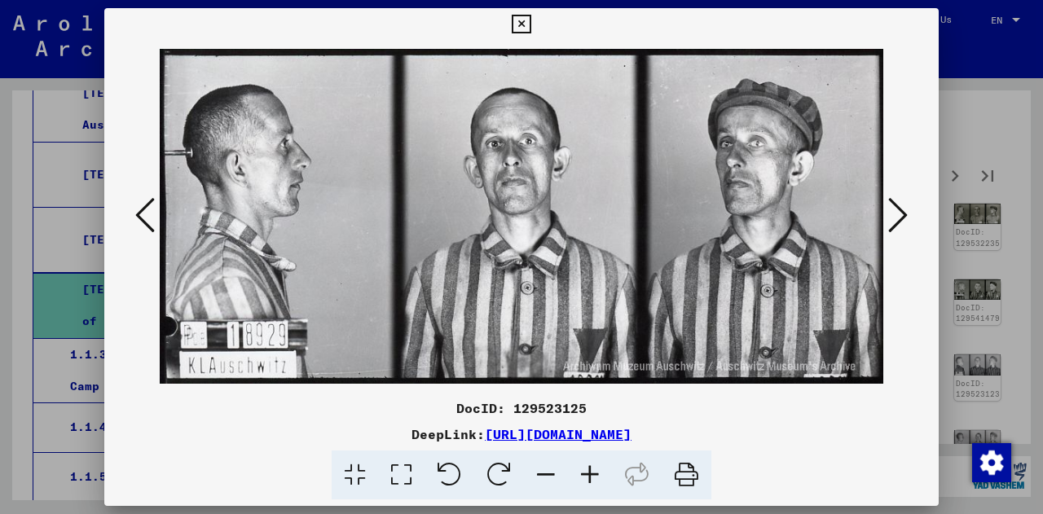
click at [894, 217] on icon at bounding box center [898, 215] width 20 height 39
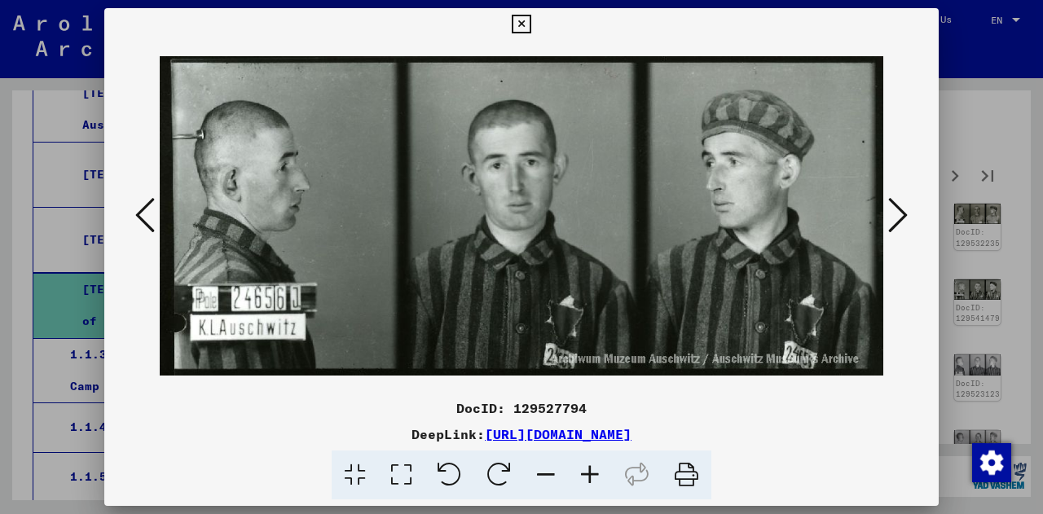
click at [894, 217] on icon at bounding box center [898, 215] width 20 height 39
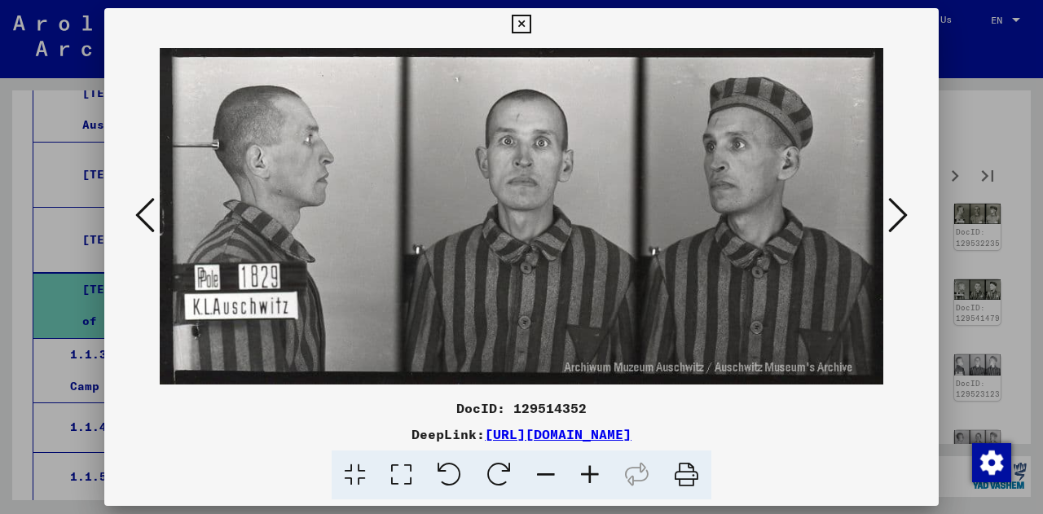
click at [894, 217] on icon at bounding box center [898, 215] width 20 height 39
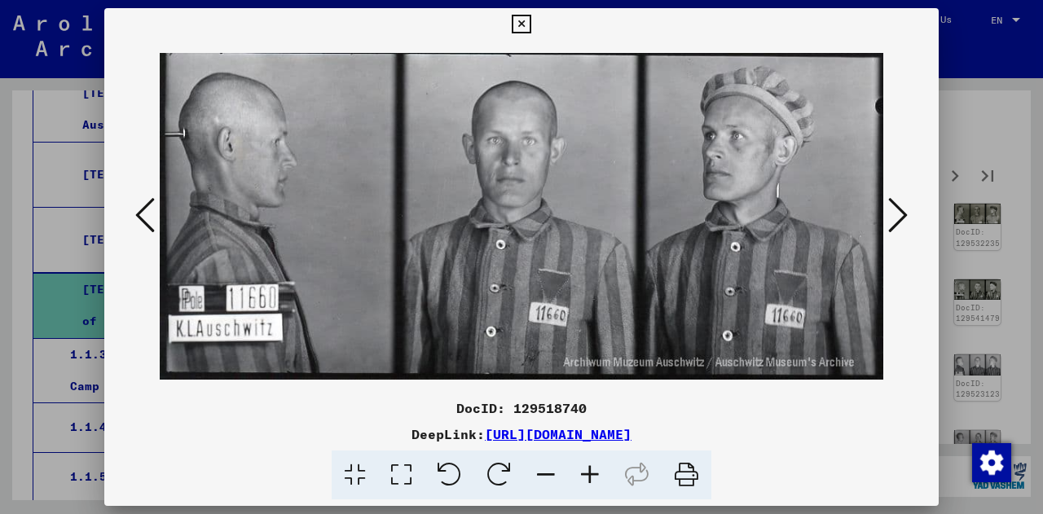
click at [894, 217] on icon at bounding box center [898, 215] width 20 height 39
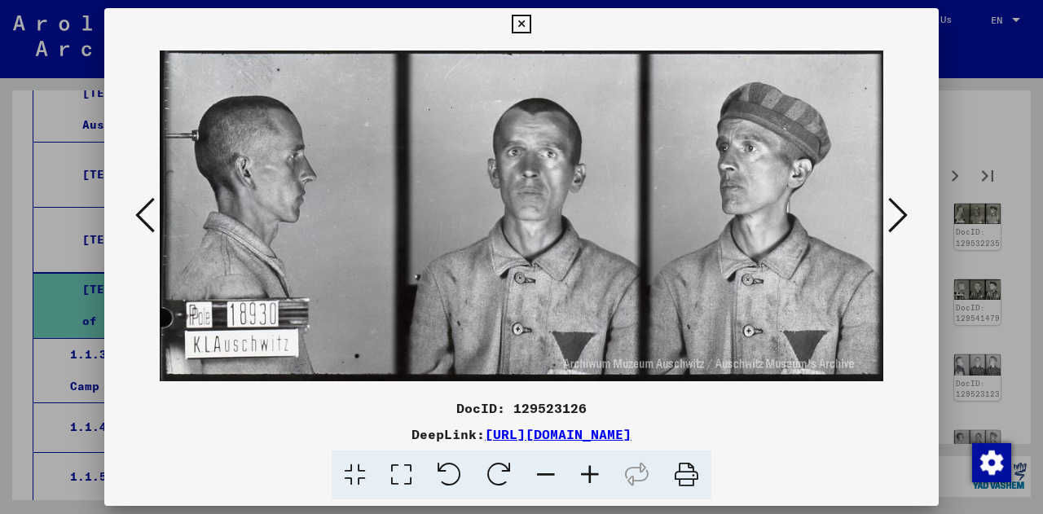
click at [894, 217] on icon at bounding box center [898, 215] width 20 height 39
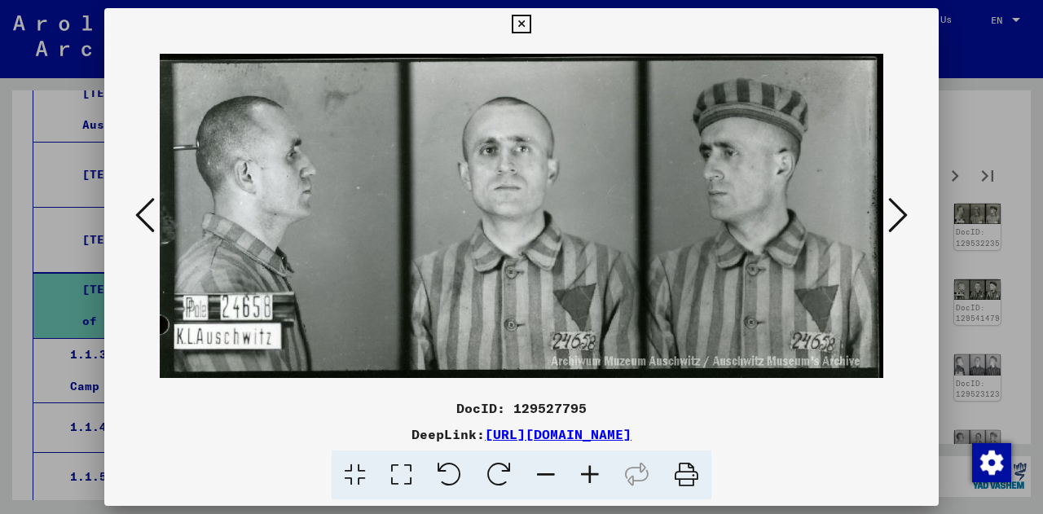
click at [894, 217] on icon at bounding box center [898, 215] width 20 height 39
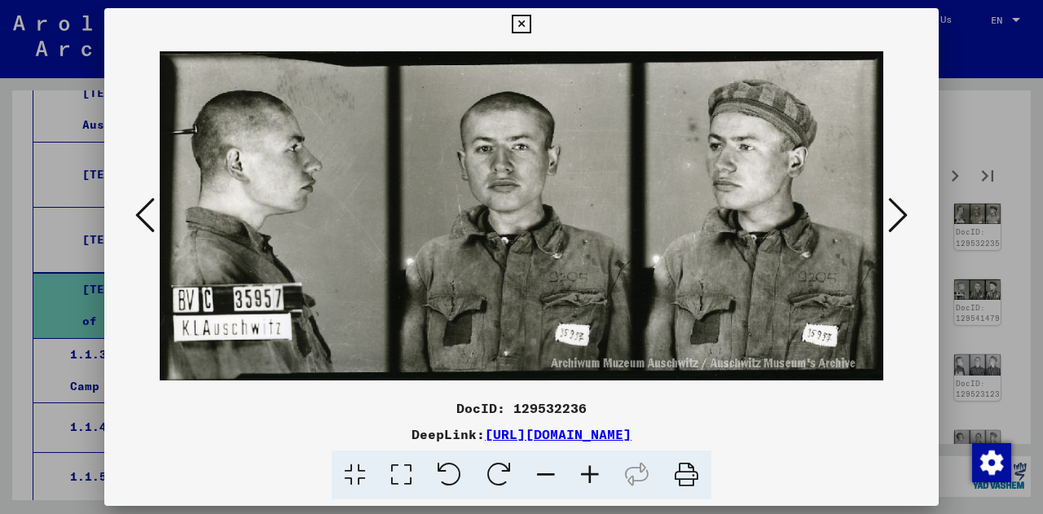
click at [894, 217] on icon at bounding box center [898, 215] width 20 height 39
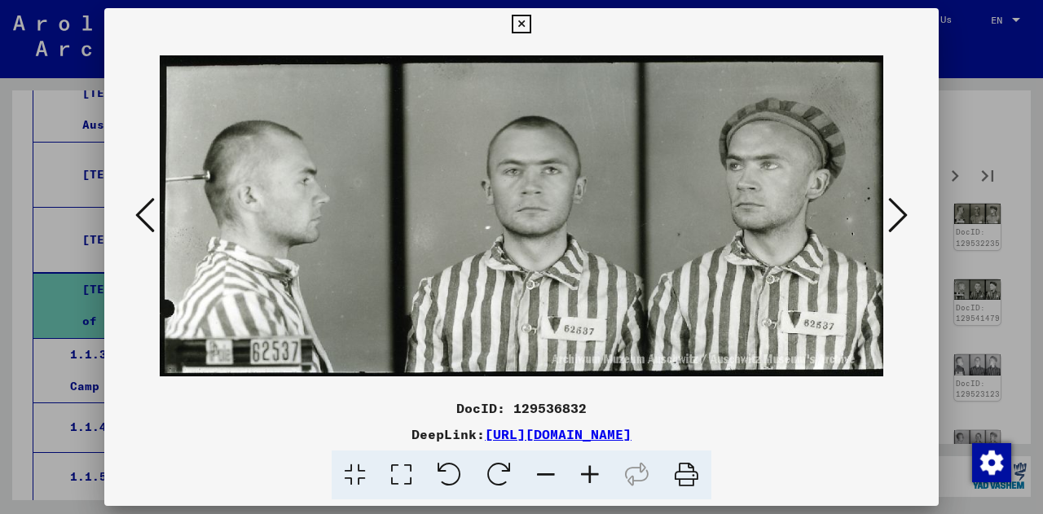
click at [894, 217] on icon at bounding box center [898, 215] width 20 height 39
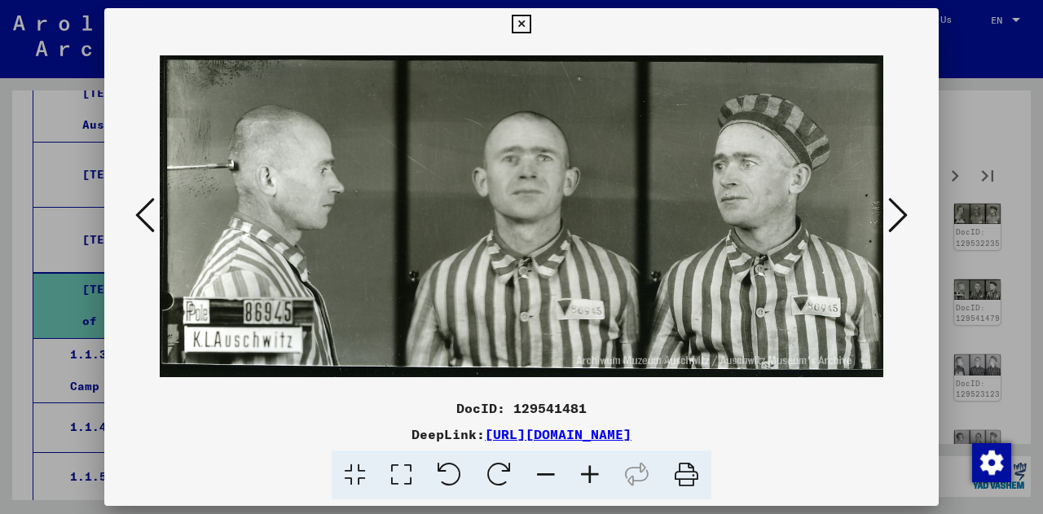
click at [894, 217] on icon at bounding box center [898, 215] width 20 height 39
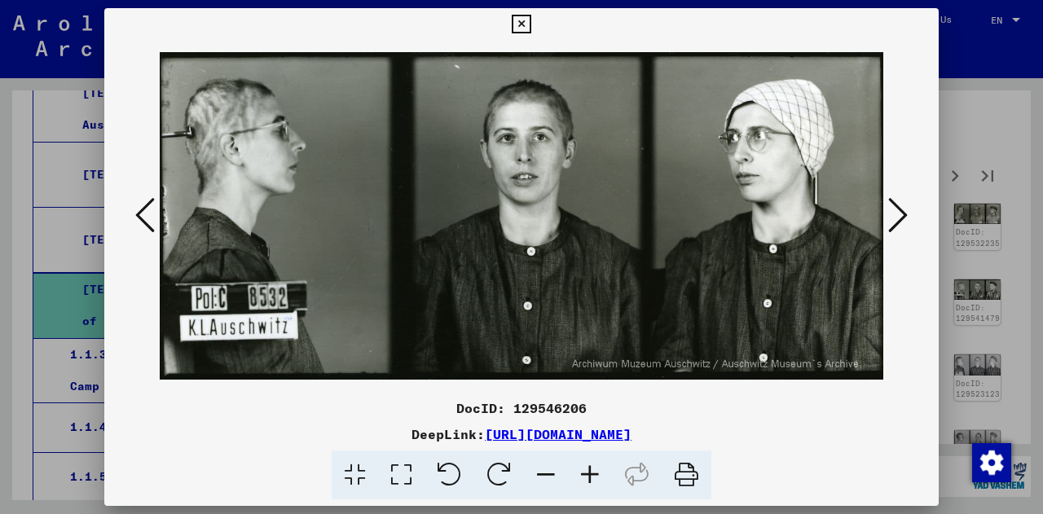
click at [894, 217] on icon at bounding box center [898, 215] width 20 height 39
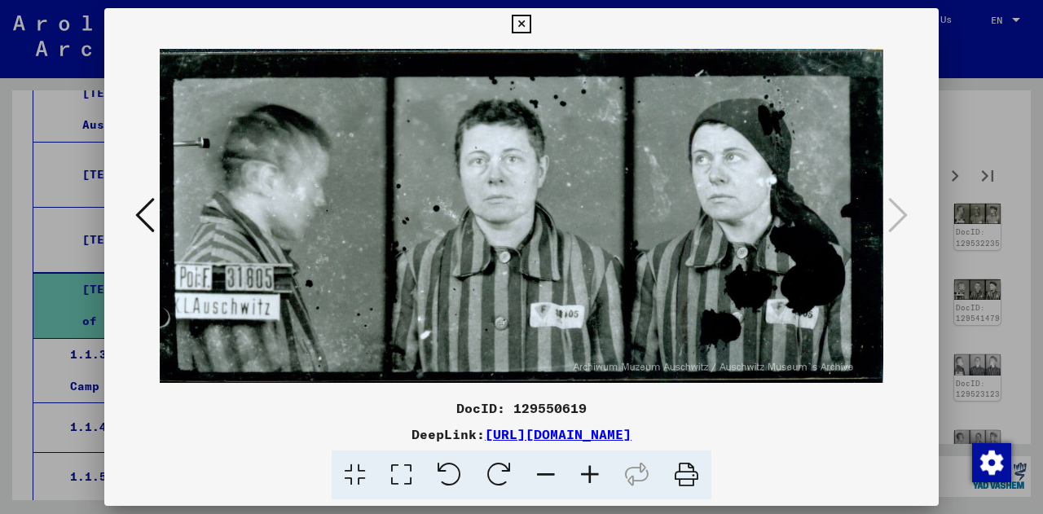
click at [993, 90] on div at bounding box center [521, 257] width 1043 height 514
